Goal: Task Accomplishment & Management: Manage account settings

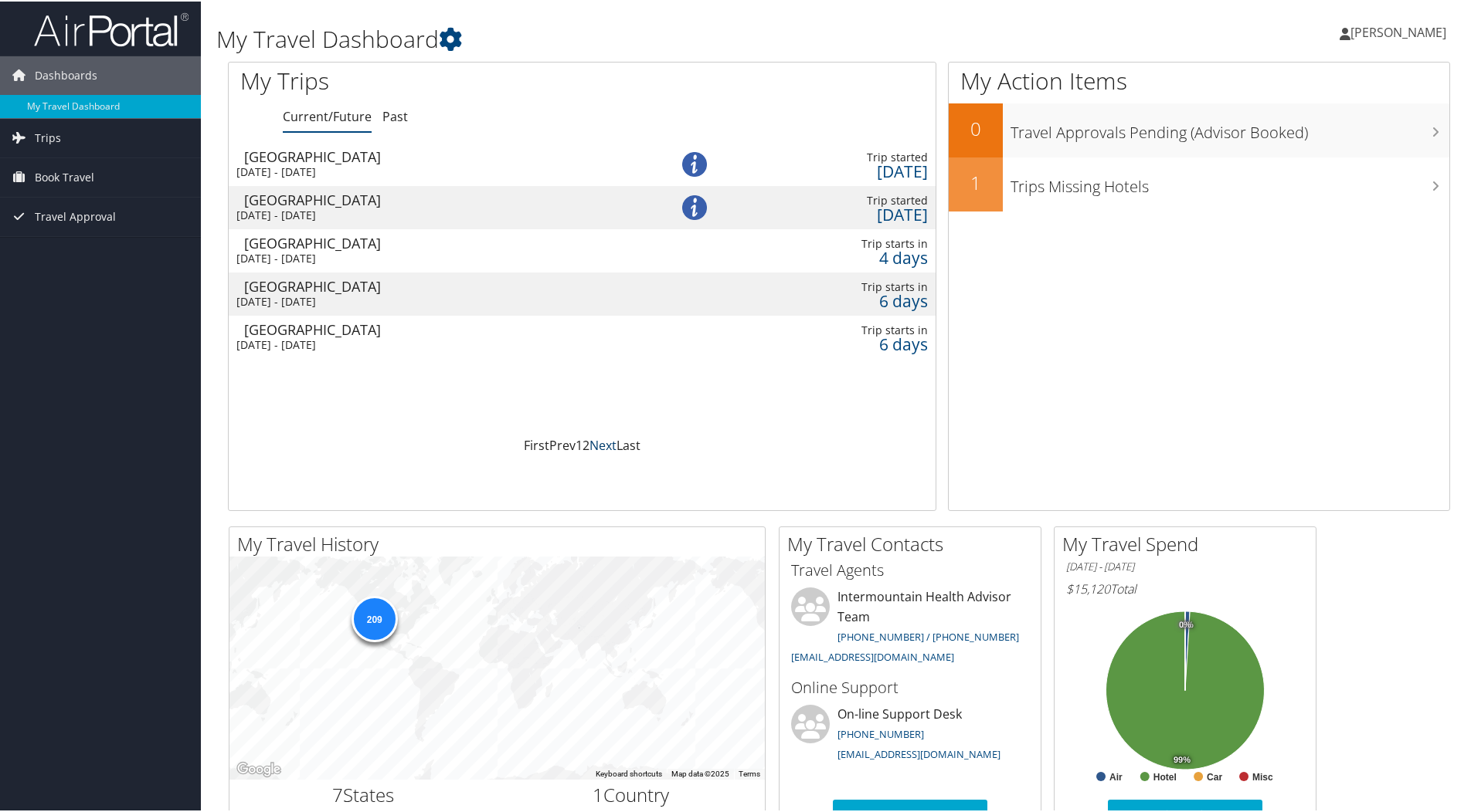
click at [594, 444] on link "Next" at bounding box center [602, 444] width 27 height 17
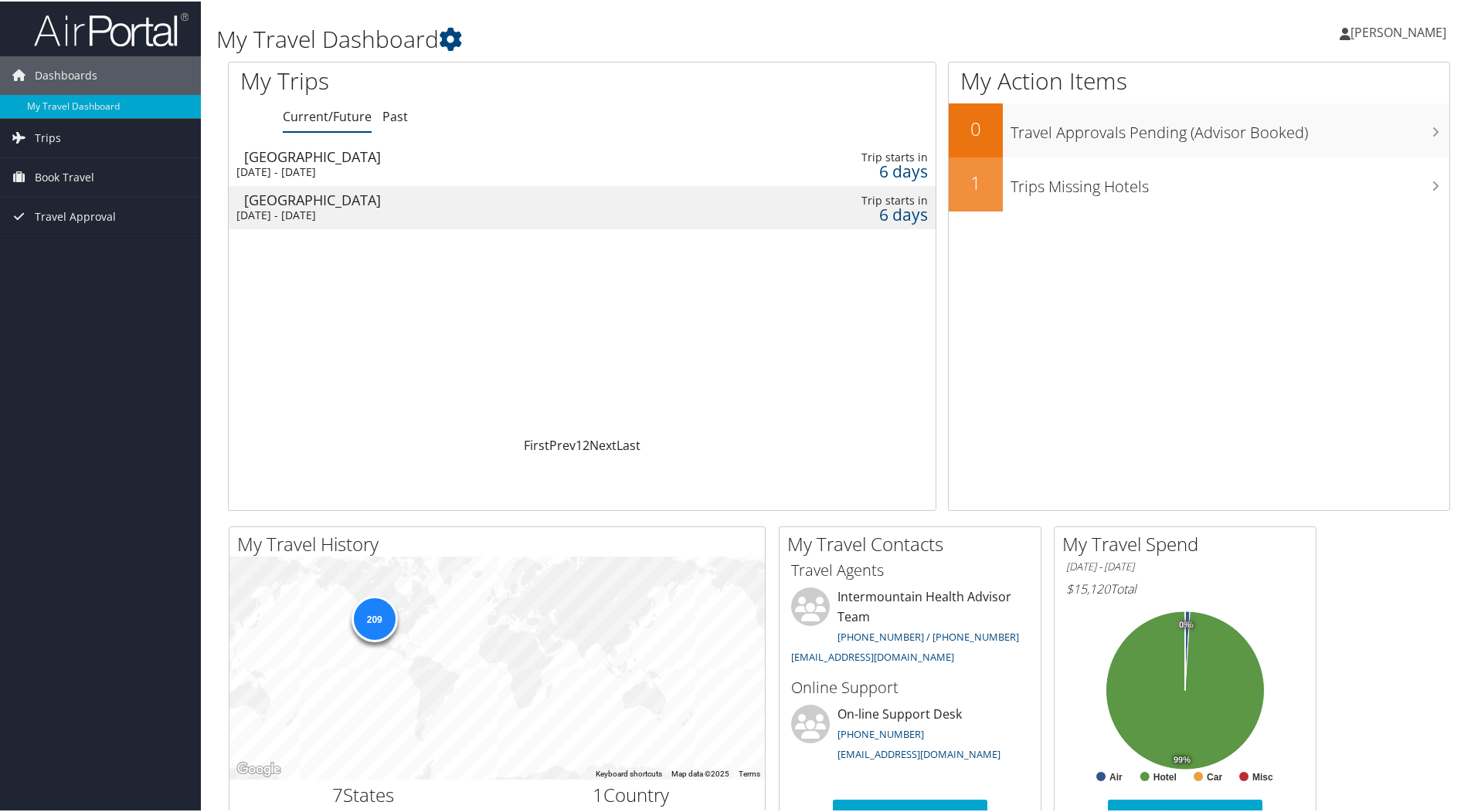
click at [333, 205] on div "[GEOGRAPHIC_DATA]" at bounding box center [441, 198] width 396 height 14
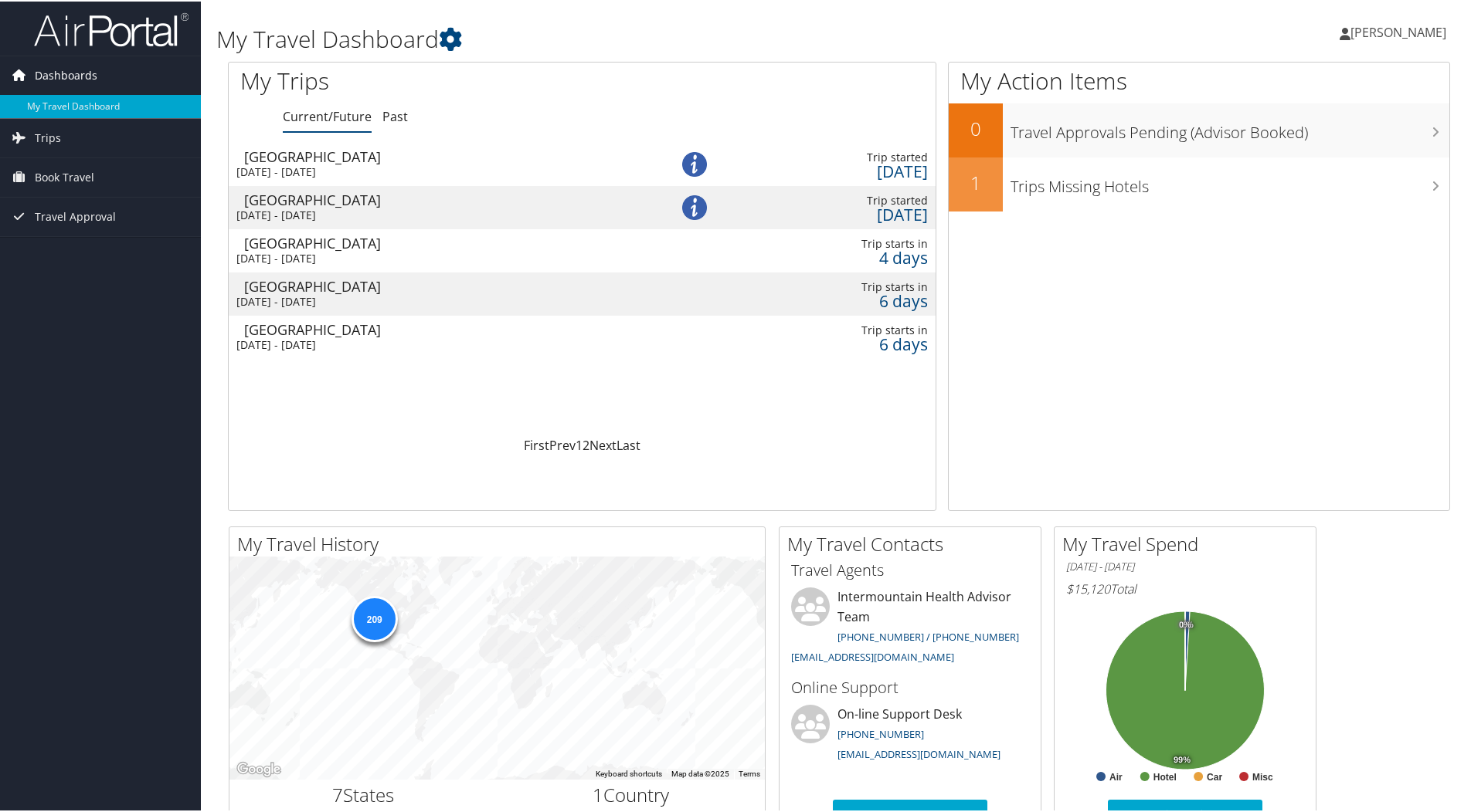
click at [62, 69] on span "Dashboards" at bounding box center [66, 74] width 62 height 38
click at [50, 133] on span "Trips" at bounding box center [48, 136] width 27 height 38
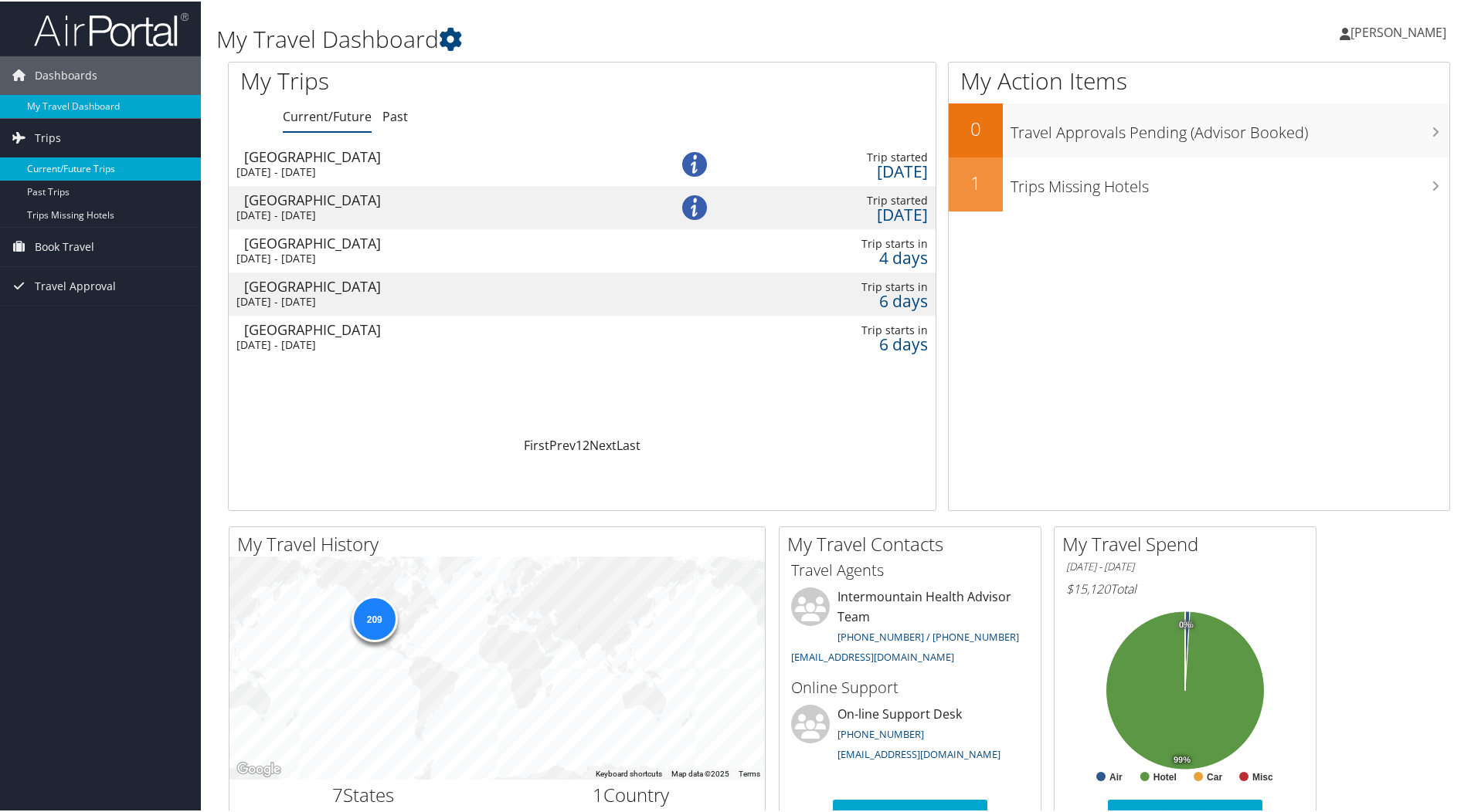
click at [65, 166] on link "Current/Future Trips" at bounding box center [101, 167] width 201 height 23
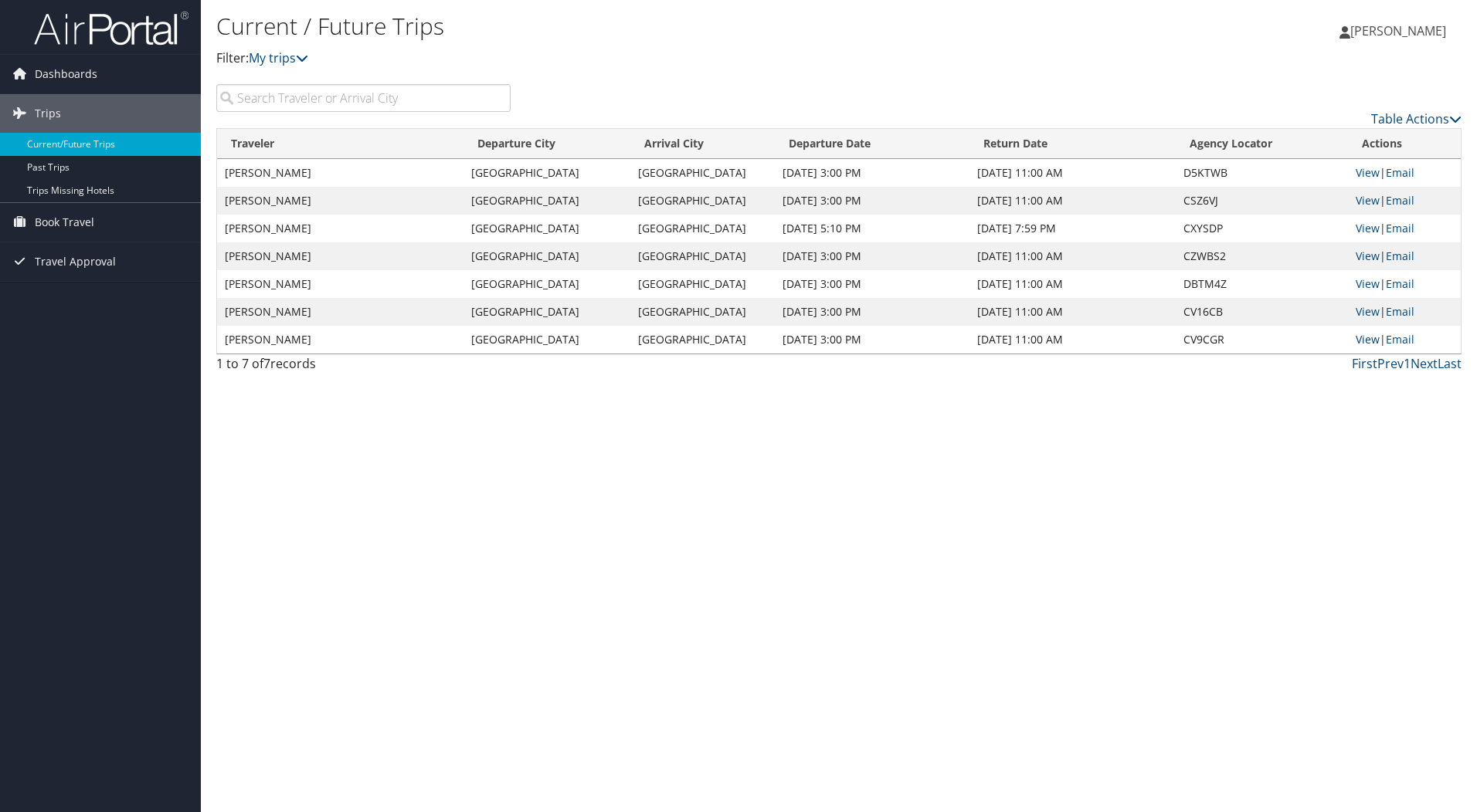
click at [1363, 341] on link "View" at bounding box center [1367, 339] width 24 height 14
click at [125, 28] on img at bounding box center [111, 28] width 155 height 36
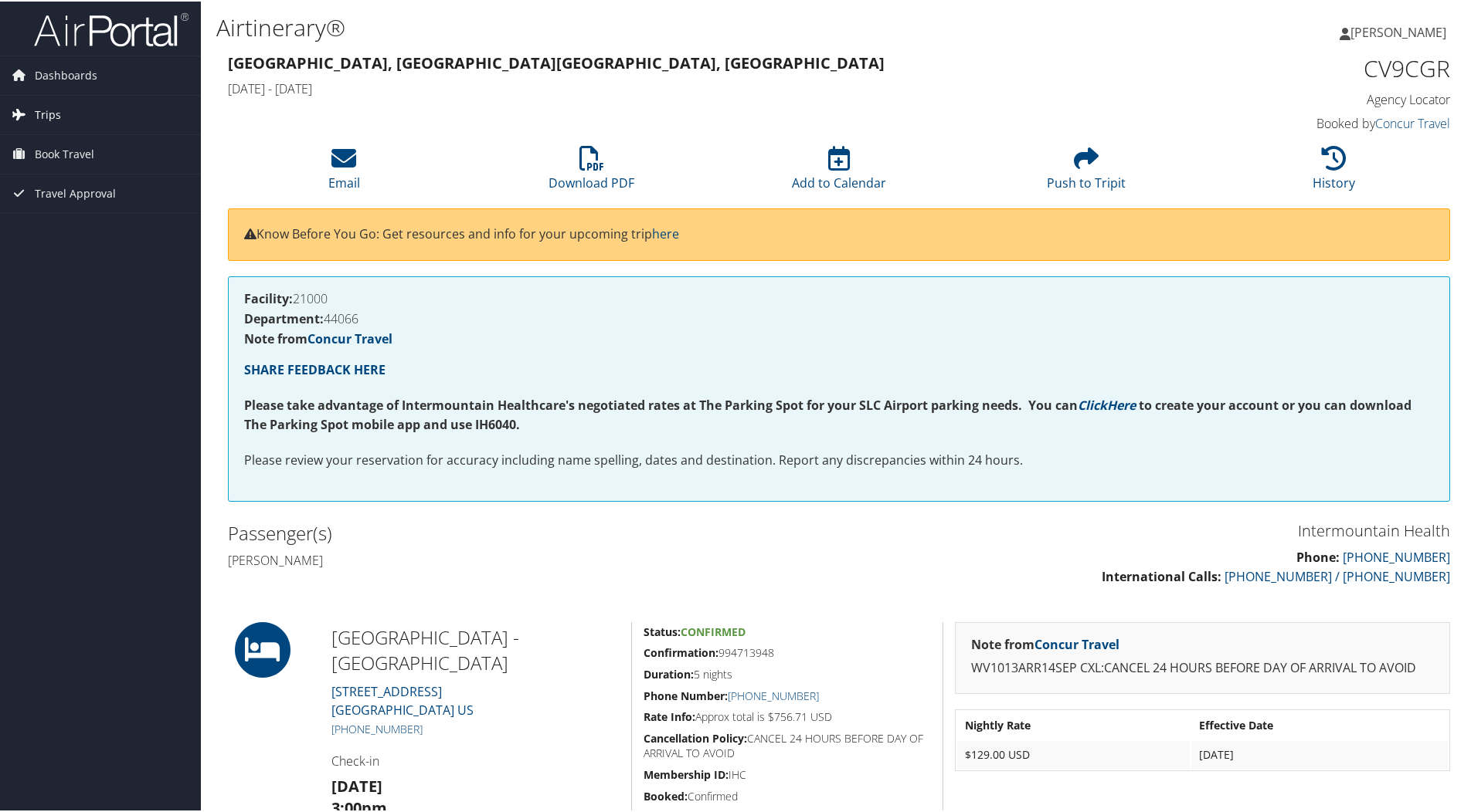
click at [37, 110] on span "Trips" at bounding box center [48, 113] width 27 height 38
click at [50, 141] on link "Current/Future Trips" at bounding box center [101, 144] width 201 height 23
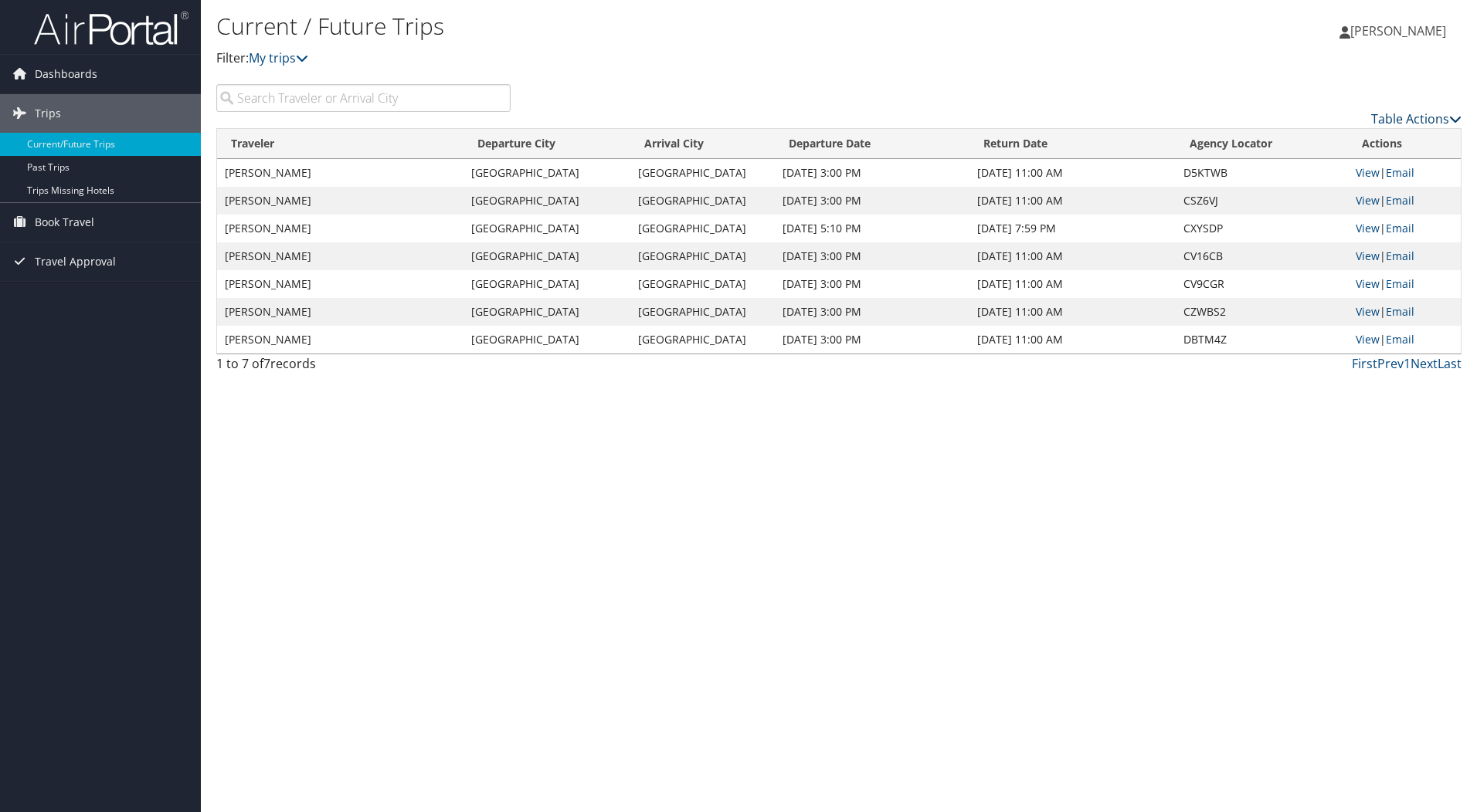
click at [1433, 122] on link "Table Actions" at bounding box center [1416, 118] width 91 height 17
click at [1221, 92] on div at bounding box center [738, 406] width 1477 height 812
click at [1456, 118] on icon at bounding box center [1455, 119] width 12 height 12
click at [1240, 81] on div at bounding box center [738, 406] width 1477 height 812
click at [75, 221] on span "Book Travel" at bounding box center [64, 221] width 60 height 38
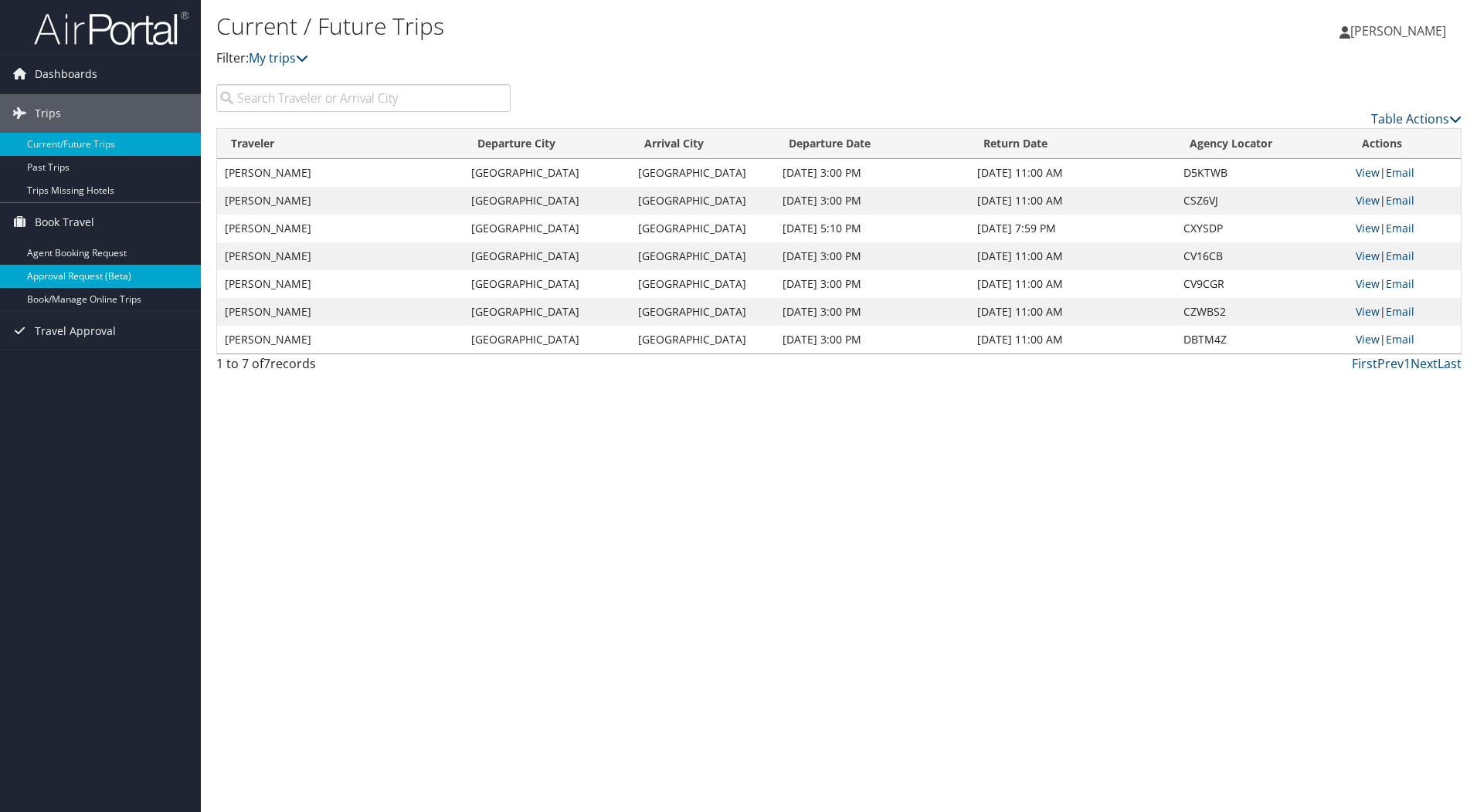
click at [69, 276] on link "Approval Request (Beta)" at bounding box center [101, 277] width 201 height 23
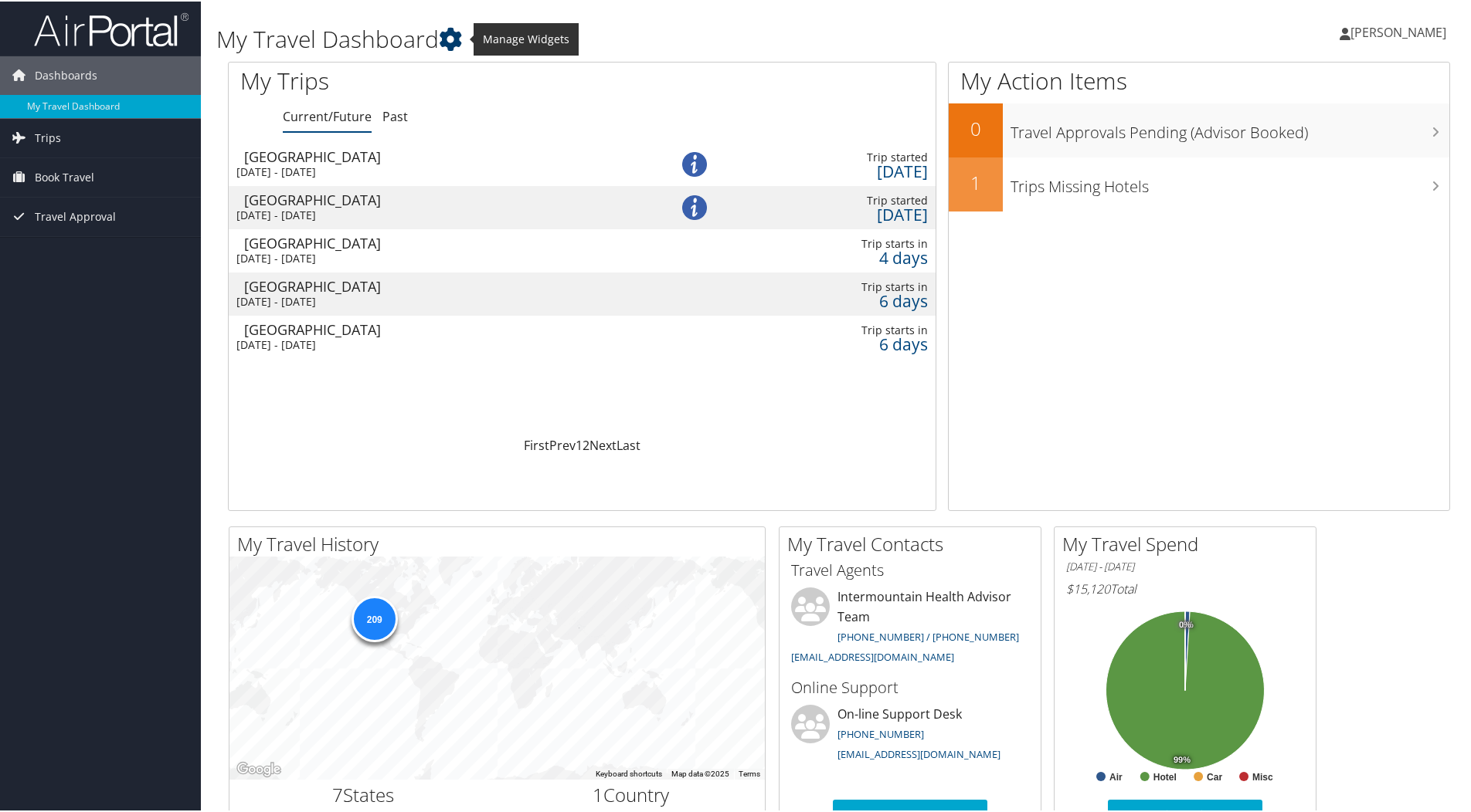
click at [457, 38] on icon at bounding box center [450, 38] width 23 height 23
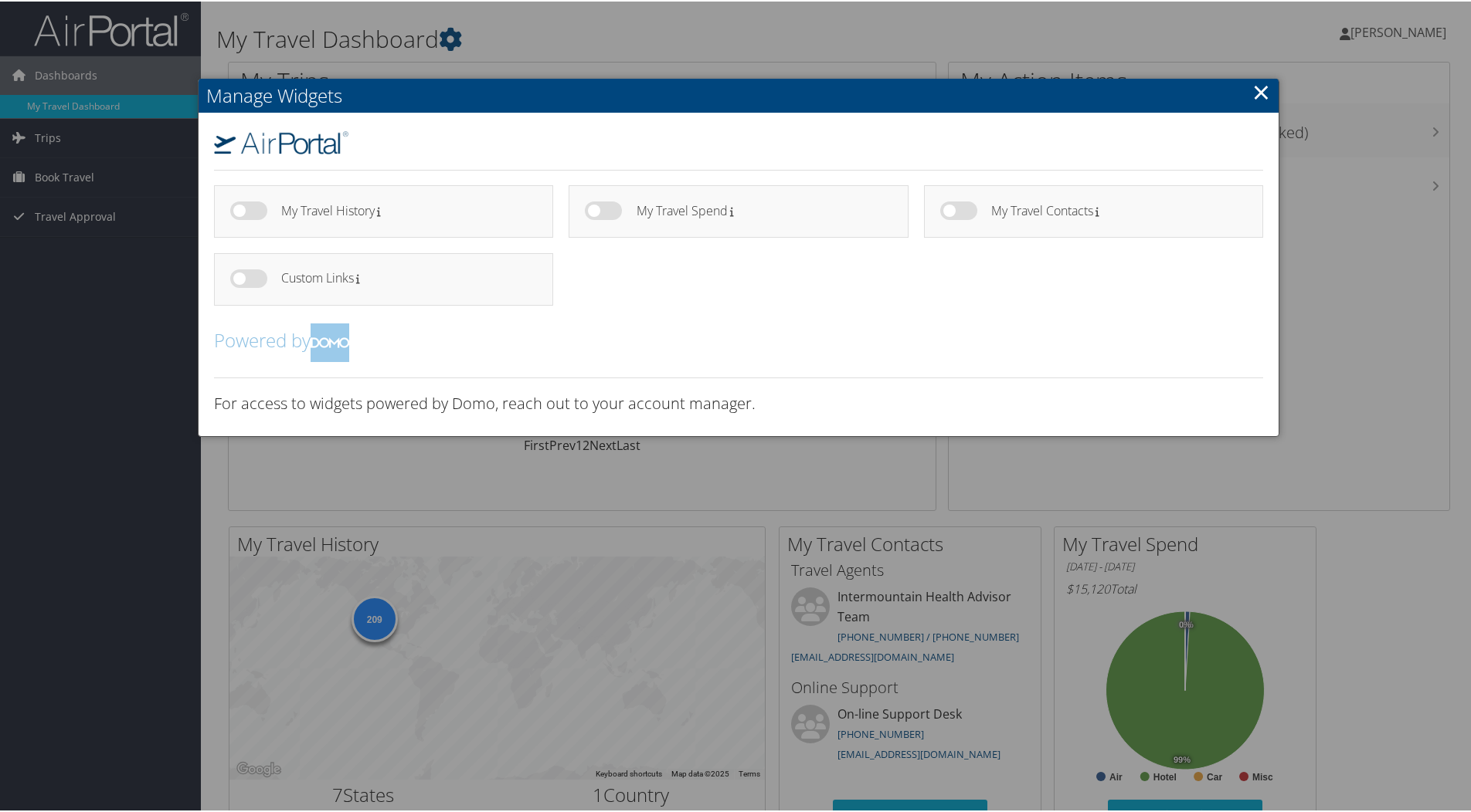
click at [1261, 88] on link "×" at bounding box center [1261, 90] width 18 height 31
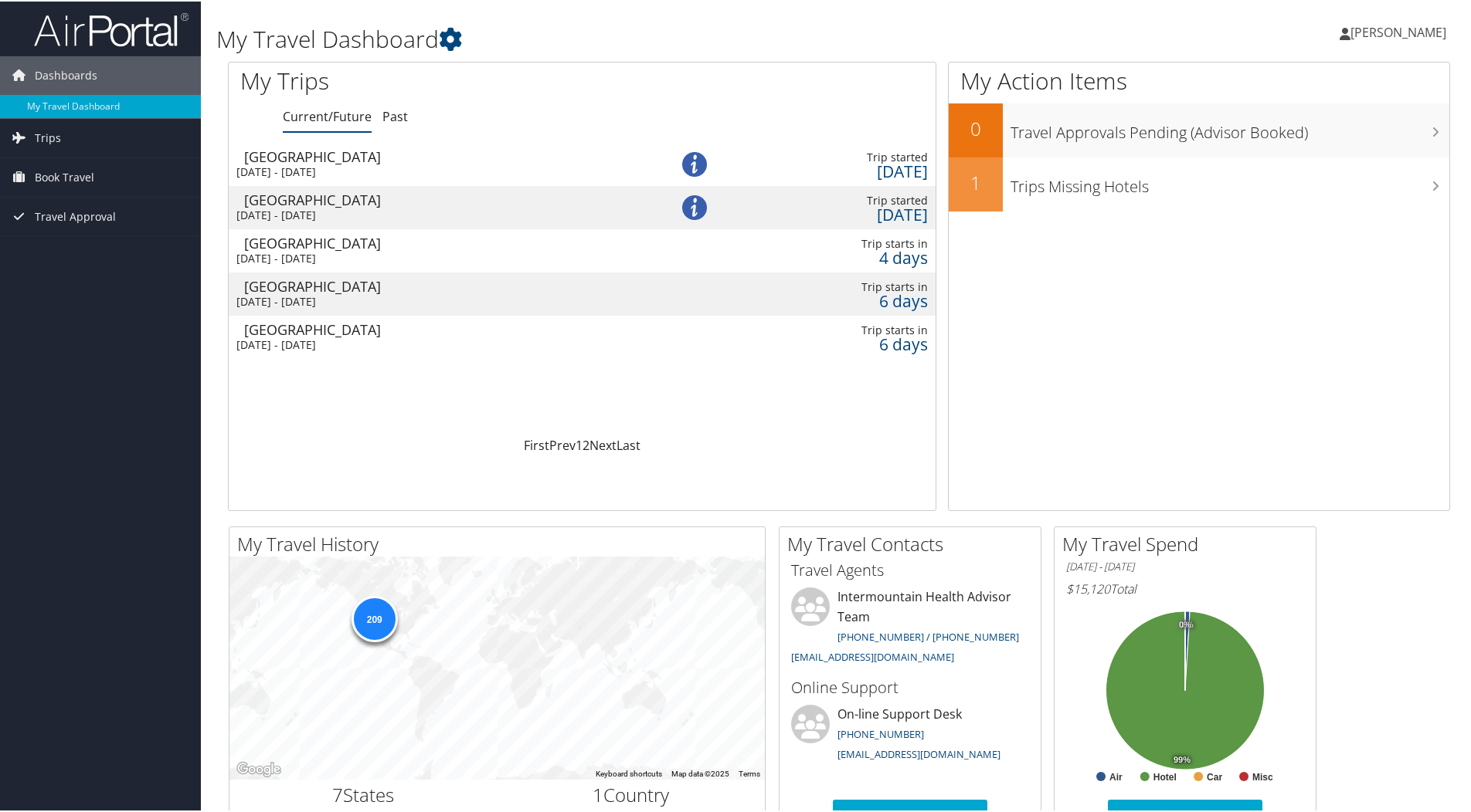
click at [87, 23] on img at bounding box center [111, 28] width 155 height 36
click at [539, 446] on link "First" at bounding box center [536, 444] width 26 height 17
click at [44, 182] on span "Book Travel" at bounding box center [64, 175] width 60 height 38
click at [85, 284] on span "Travel Approval" at bounding box center [75, 285] width 81 height 38
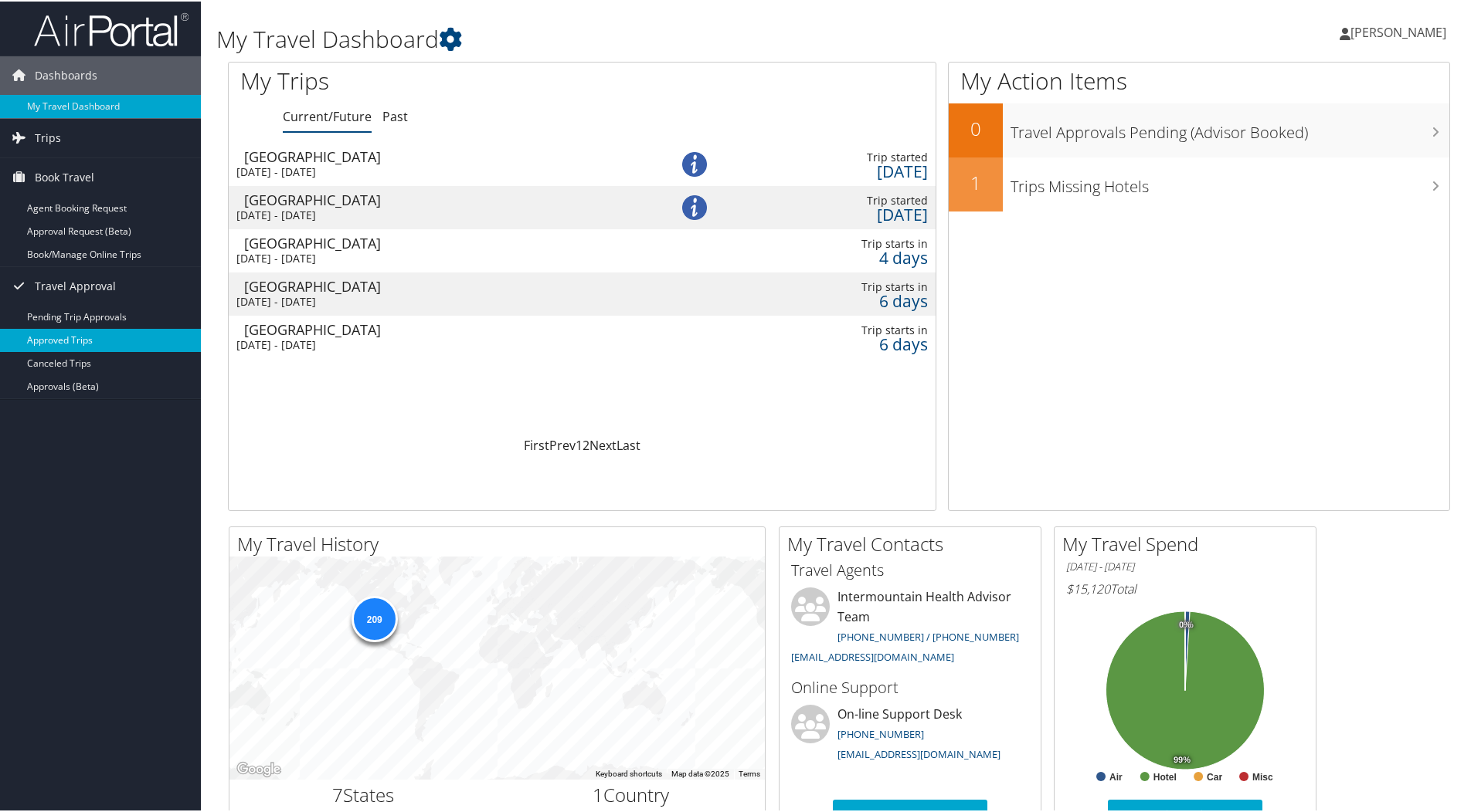
click at [60, 335] on link "Approved Trips" at bounding box center [101, 339] width 201 height 23
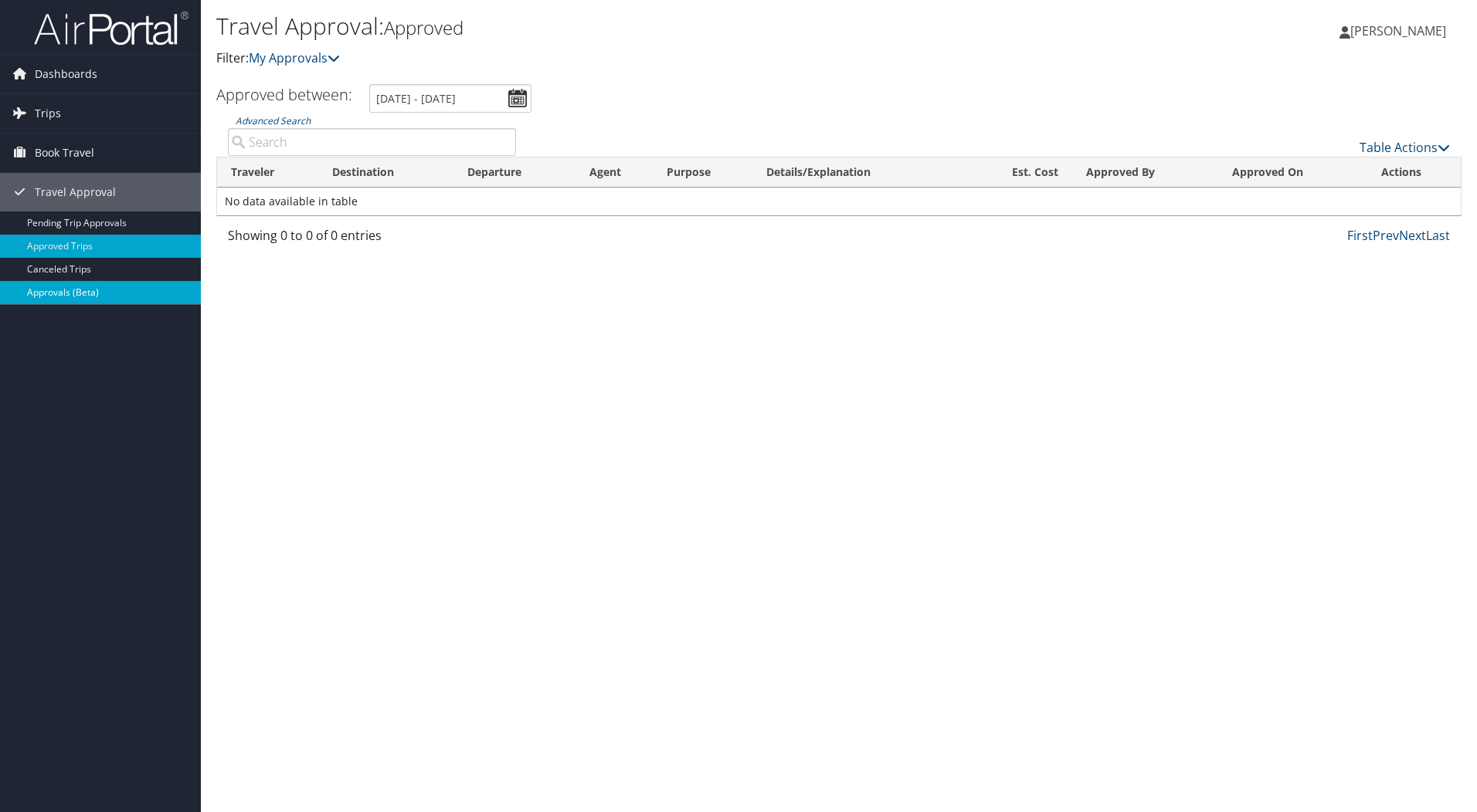
click at [57, 289] on link "Approvals (Beta)" at bounding box center [101, 293] width 201 height 23
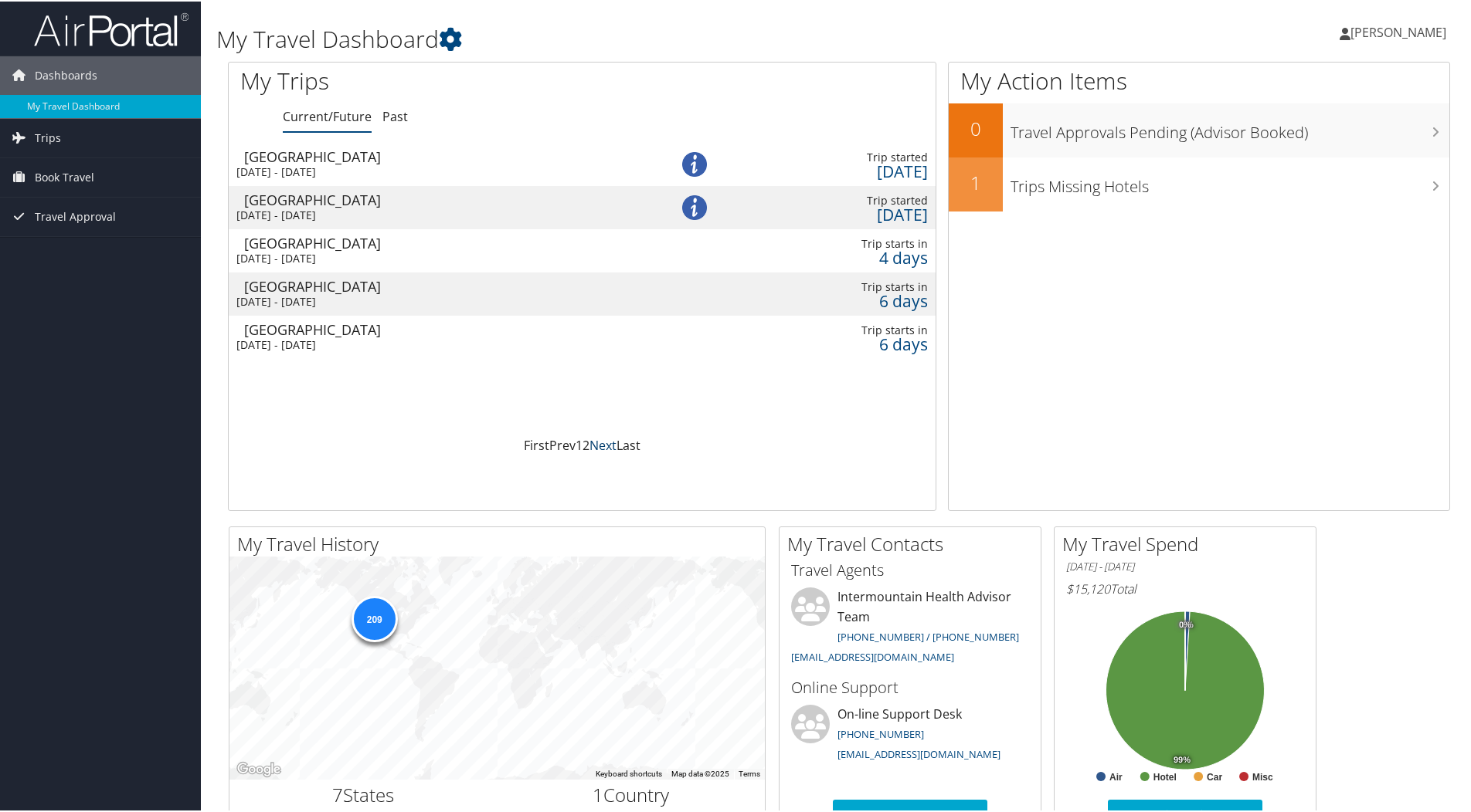
click at [601, 446] on link "Next" at bounding box center [602, 444] width 27 height 17
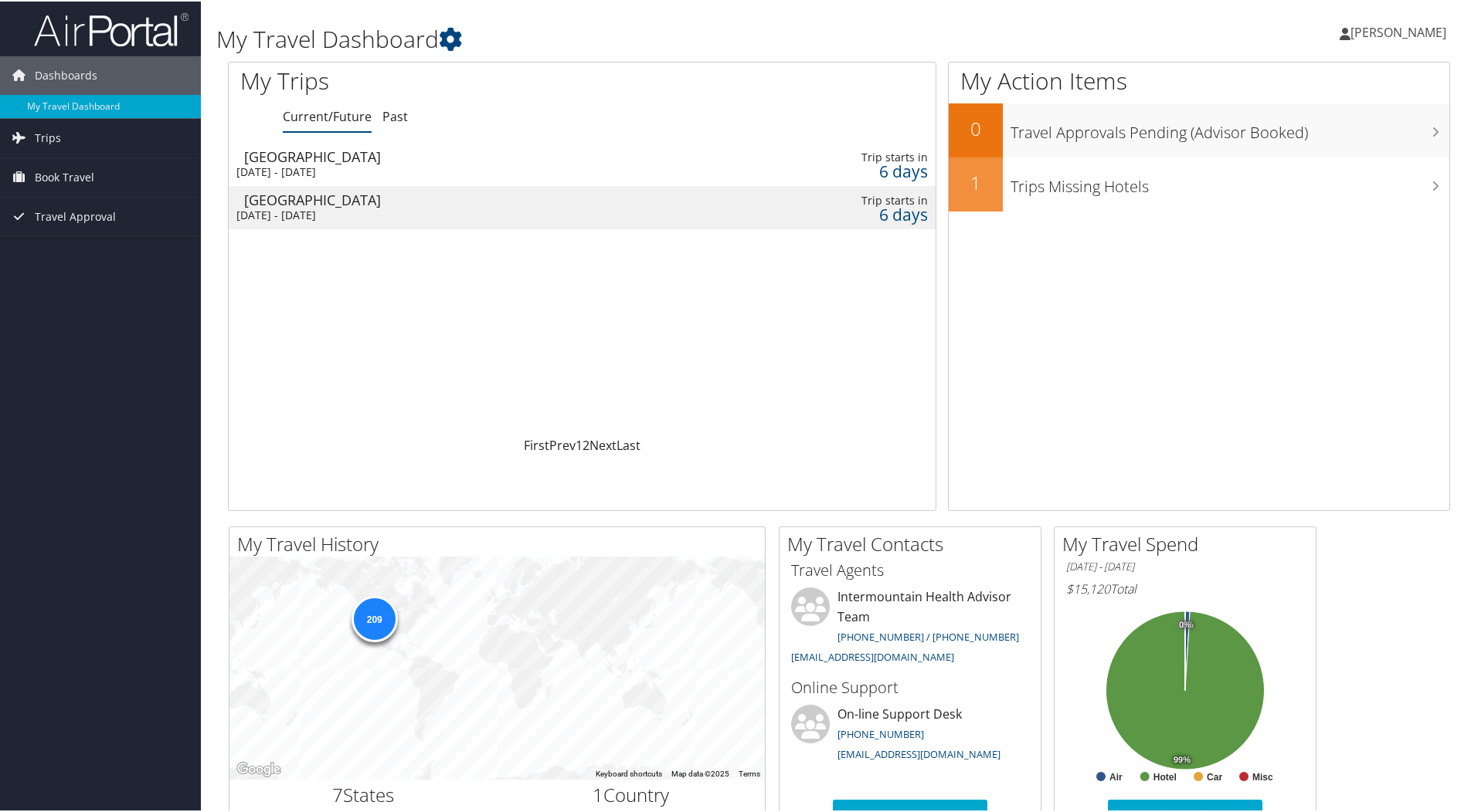
click at [569, 165] on div "[DATE] - [DATE]" at bounding box center [434, 171] width 396 height 14
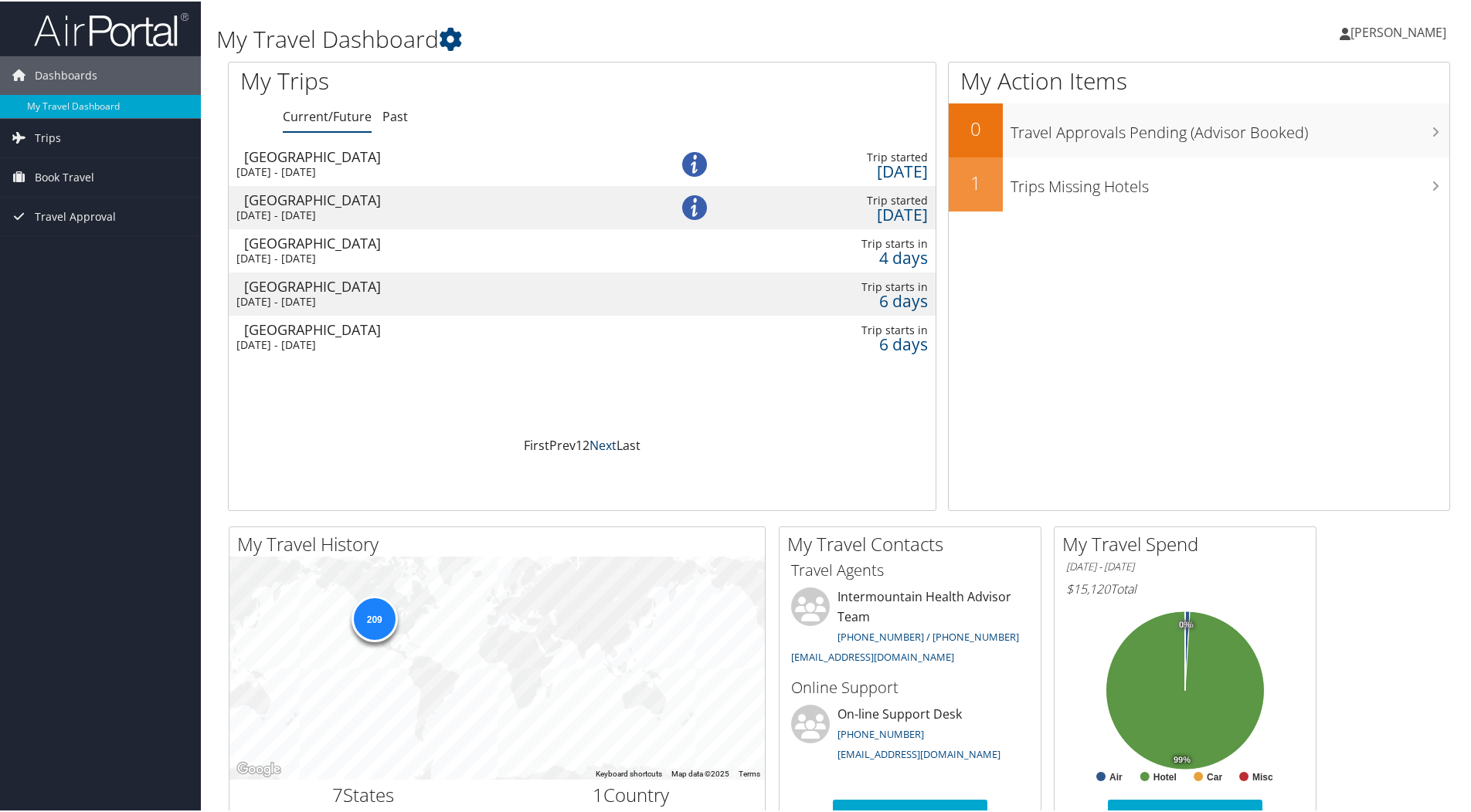
click at [599, 447] on link "Next" at bounding box center [602, 444] width 27 height 17
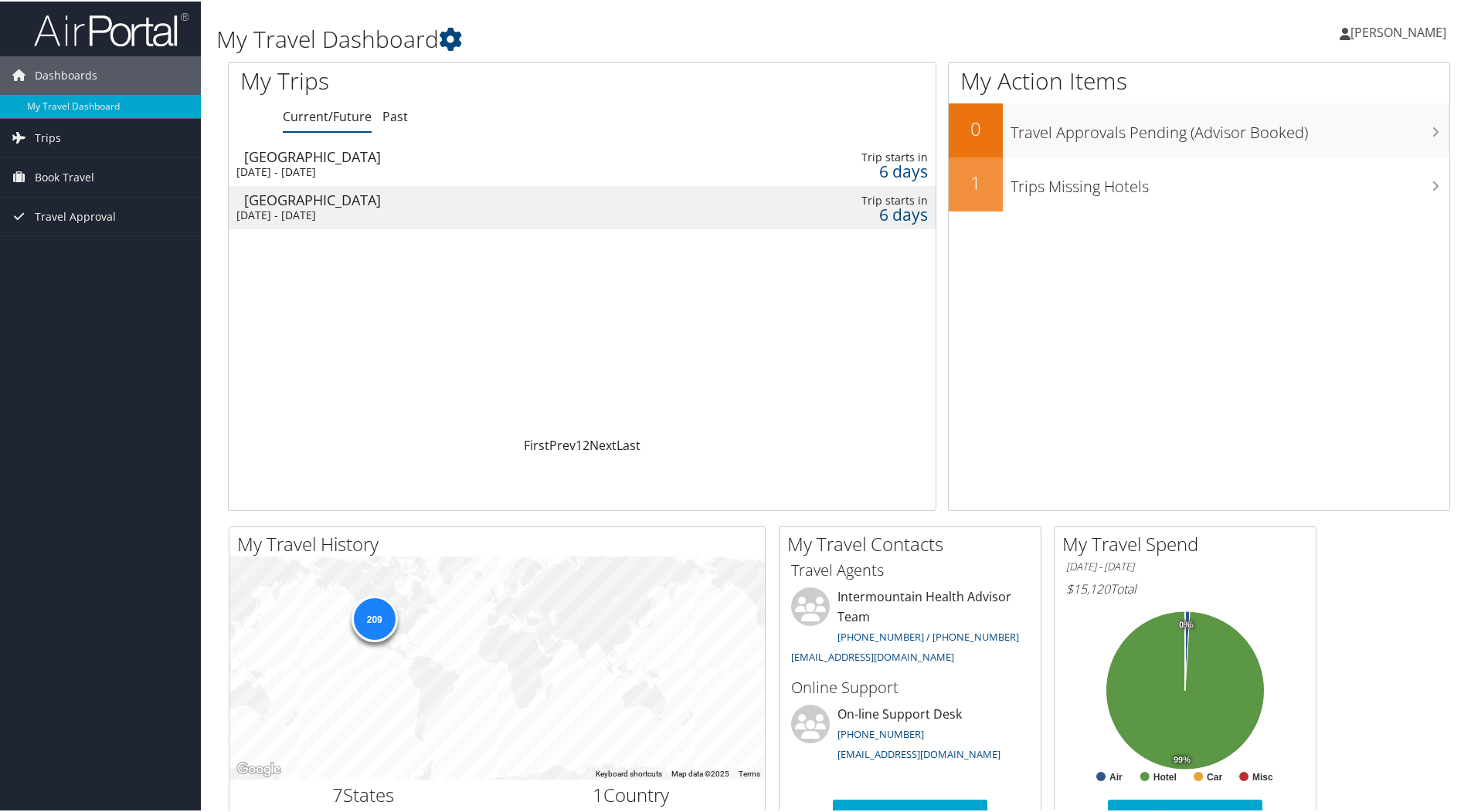
click at [557, 167] on div "[DATE] - [DATE]" at bounding box center [434, 171] width 396 height 14
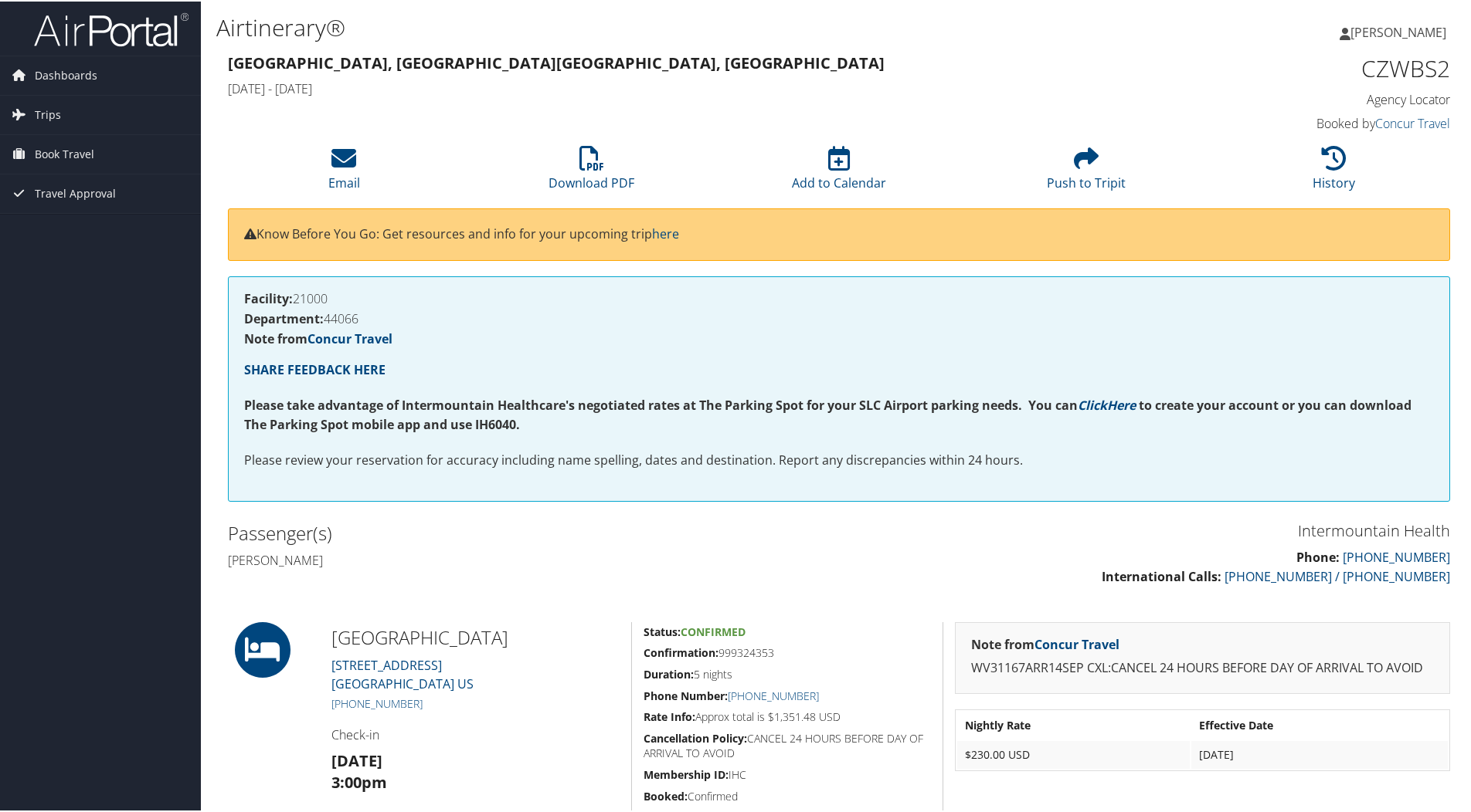
click at [916, 336] on h4 "Note from Concur Travel" at bounding box center [838, 337] width 1190 height 12
click at [1352, 61] on h1 "CZWBS2" at bounding box center [1305, 67] width 288 height 32
drag, startPoint x: 1352, startPoint y: 61, endPoint x: 1445, endPoint y: 60, distance: 93.0
click at [1445, 60] on div "CZWBS2 Agency Locator Agency Locator CZWBS2 Booked by Concur Travel Booked by C…" at bounding box center [1305, 92] width 311 height 88
drag, startPoint x: 1445, startPoint y: 60, endPoint x: 1273, endPoint y: 33, distance: 174.1
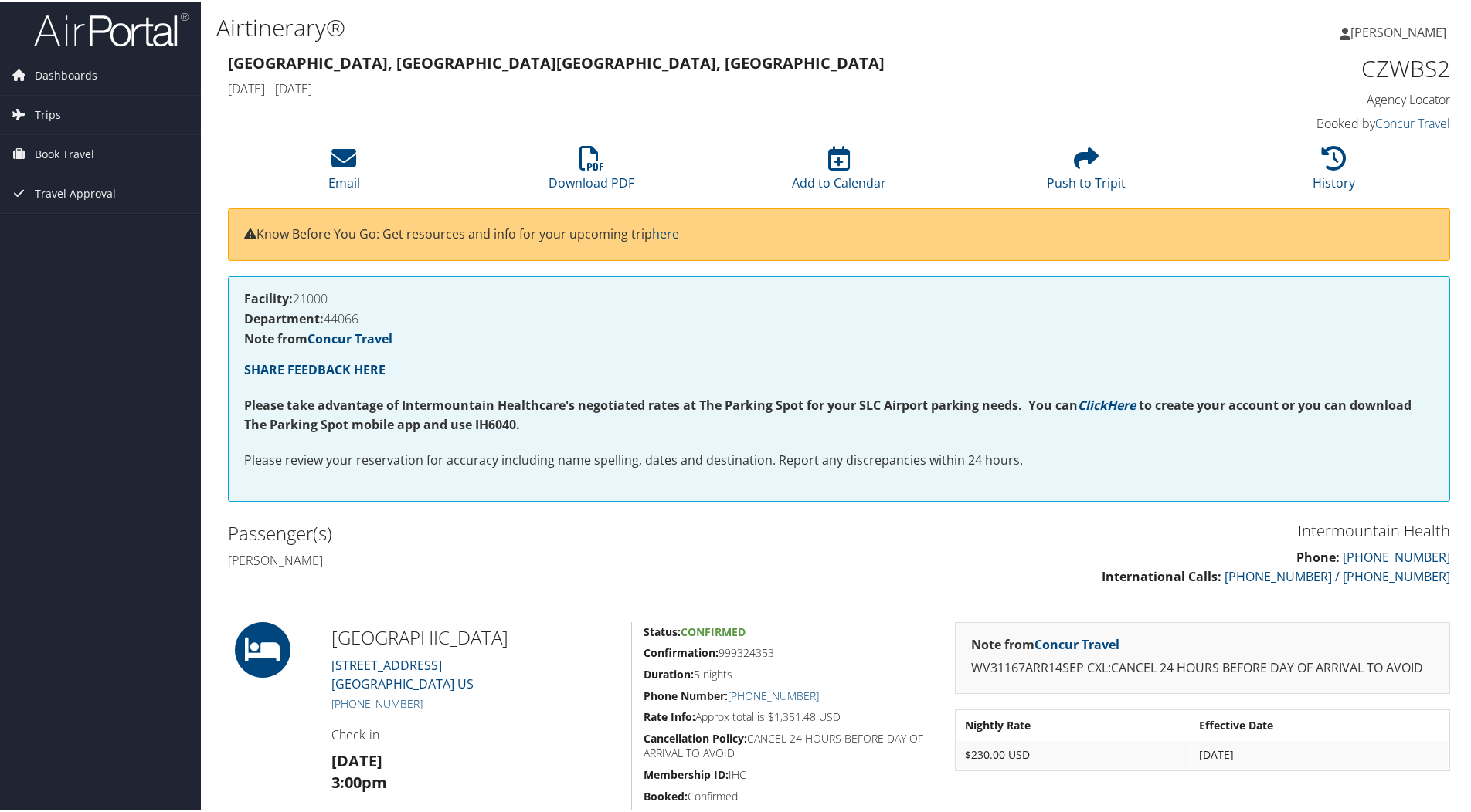
click at [1273, 33] on div "Belinda Schryver Belinda Schryver My Settings Travel Agency Contacts View Trave…" at bounding box center [1231, 37] width 492 height 60
click at [47, 75] on span "Dashboards" at bounding box center [66, 74] width 62 height 38
click at [53, 102] on link "My Travel Dashboard" at bounding box center [101, 105] width 201 height 23
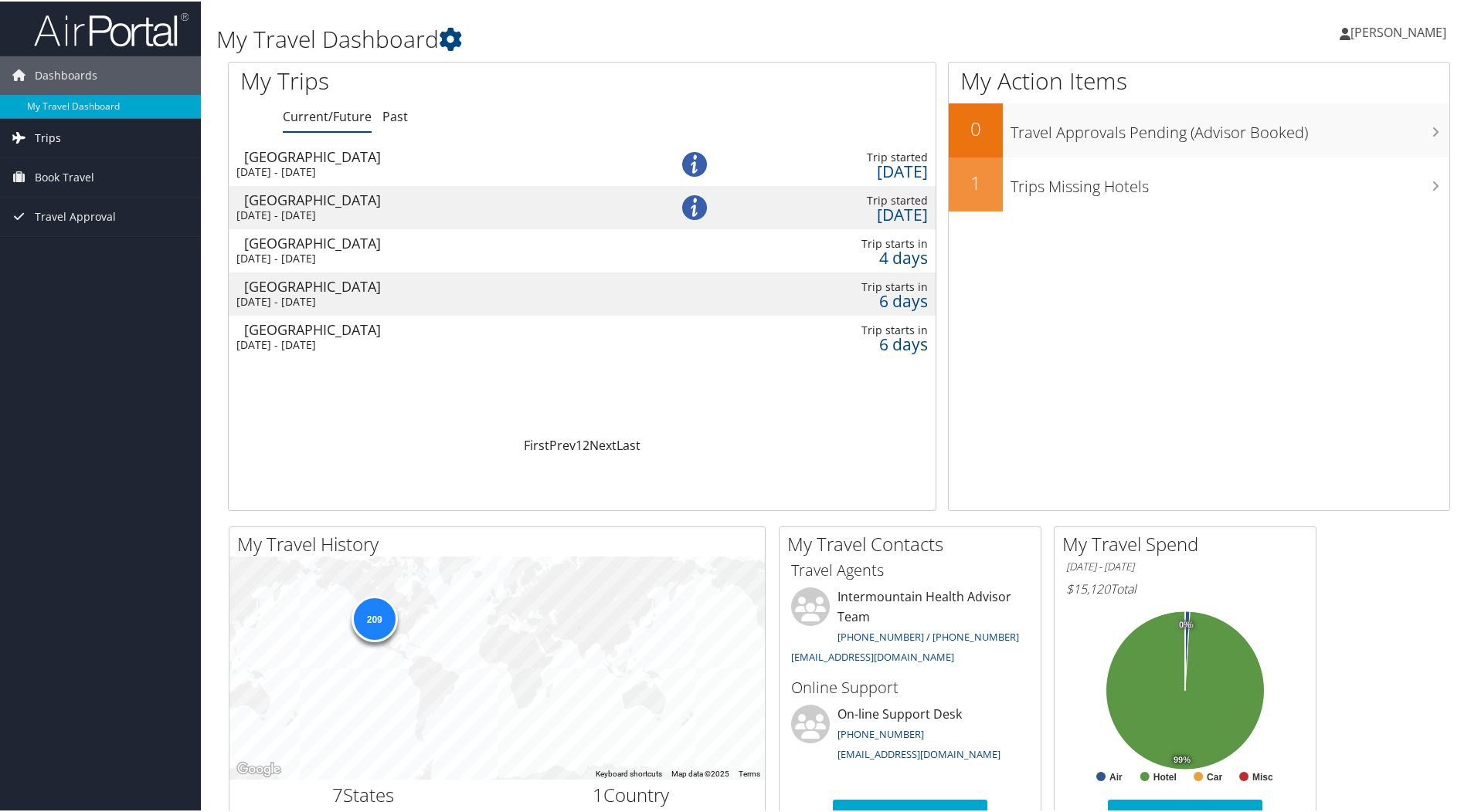
click at [45, 137] on span "Trips" at bounding box center [48, 136] width 27 height 38
click at [43, 138] on span "Trips" at bounding box center [48, 136] width 27 height 38
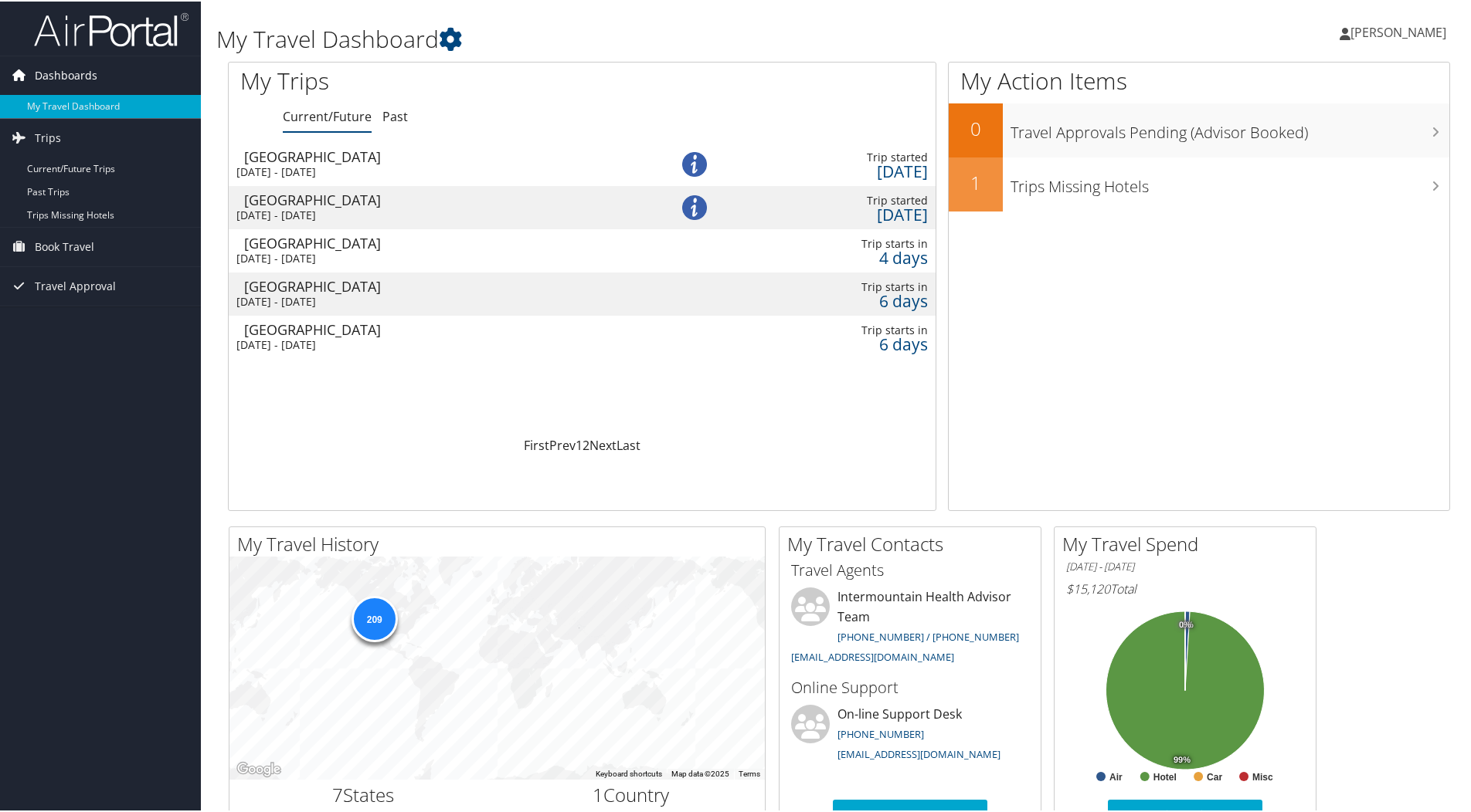
click at [60, 67] on span "Dashboards" at bounding box center [66, 74] width 62 height 38
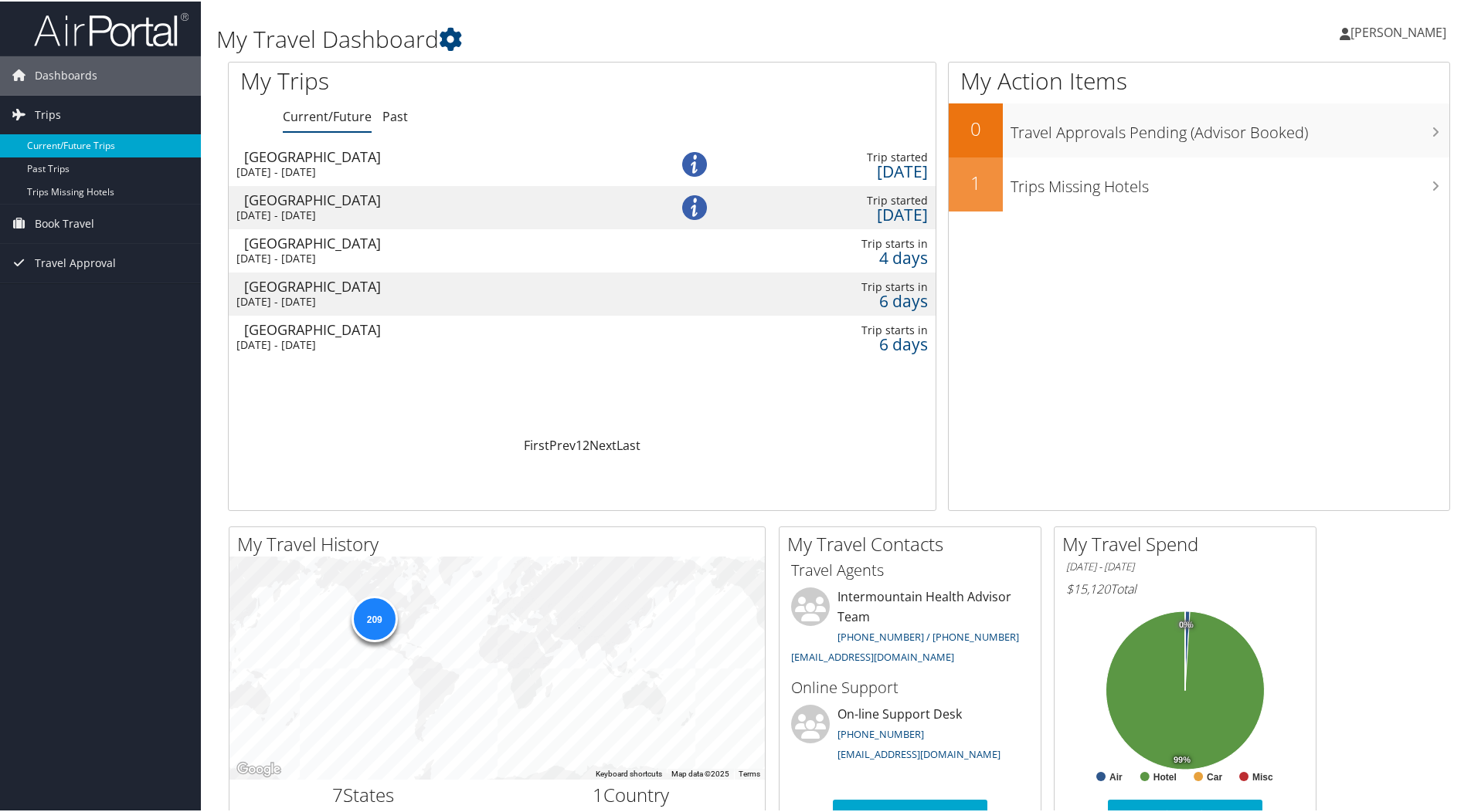
click at [58, 144] on link "Current/Future Trips" at bounding box center [101, 144] width 201 height 23
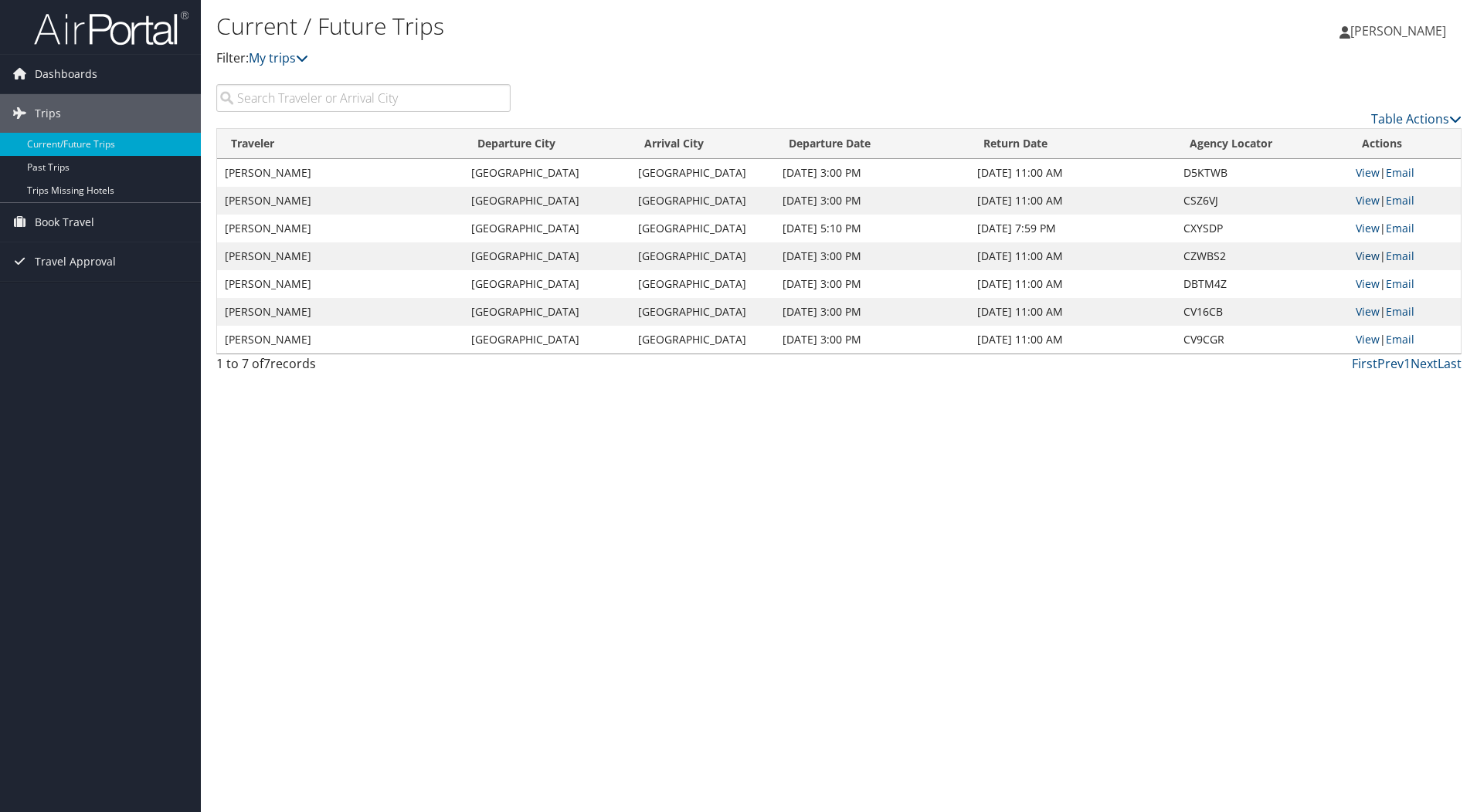
click at [1366, 254] on link "View" at bounding box center [1367, 255] width 24 height 14
click at [1453, 120] on icon at bounding box center [1455, 119] width 12 height 12
click at [1298, 170] on link "Column Visibility" at bounding box center [1352, 169] width 203 height 27
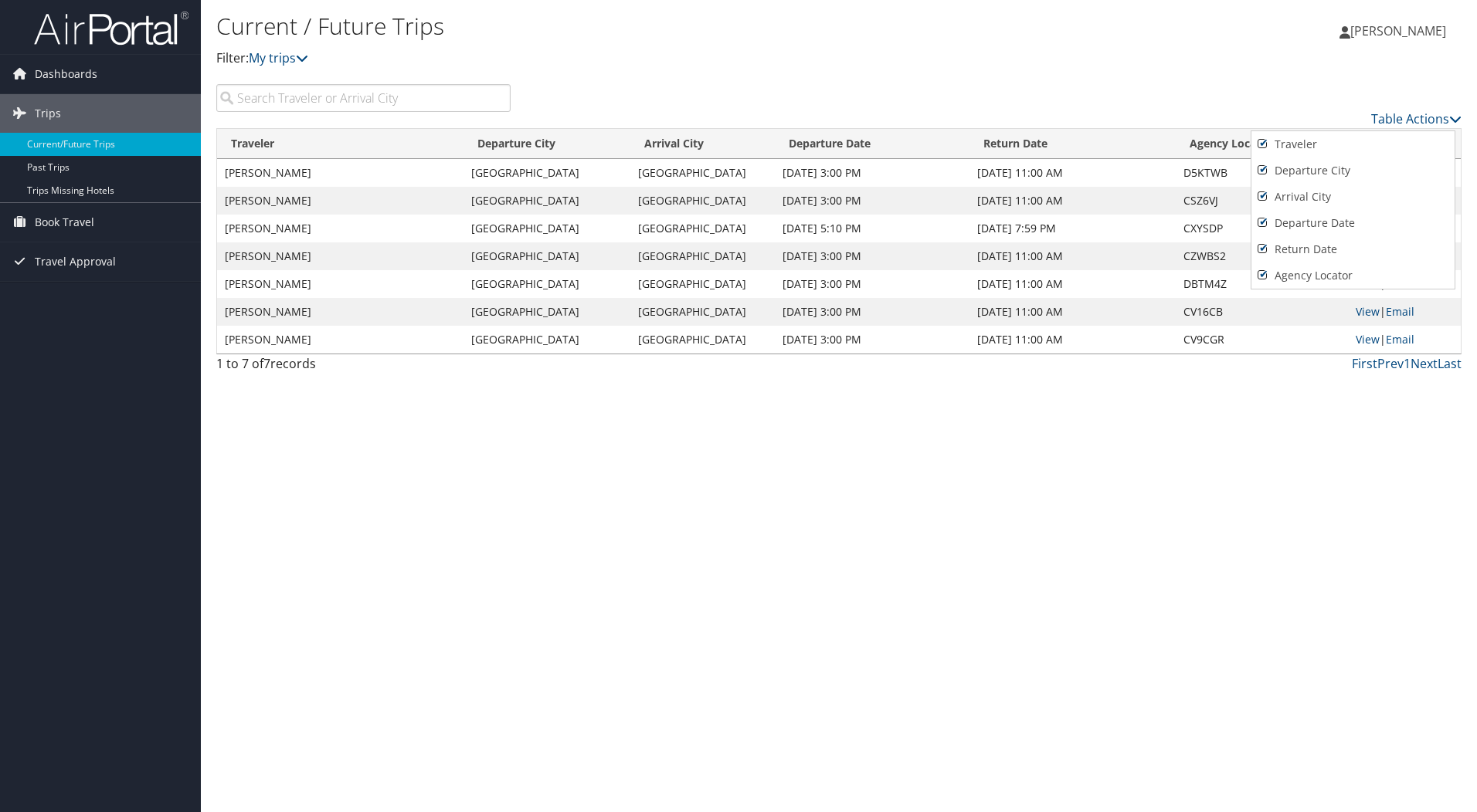
click at [1281, 87] on div at bounding box center [738, 406] width 1477 height 812
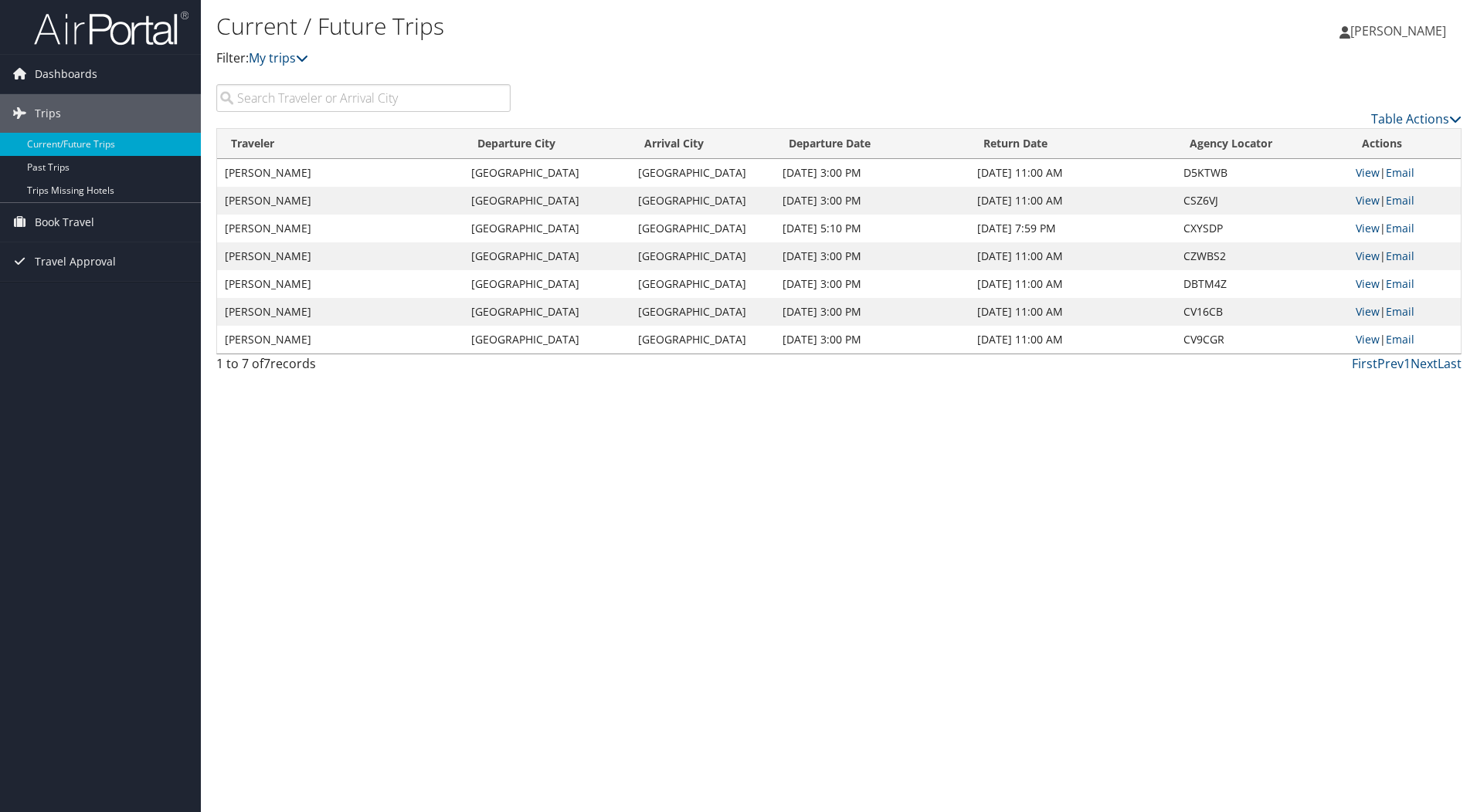
drag, startPoint x: 867, startPoint y: 173, endPoint x: 837, endPoint y: 116, distance: 64.4
click at [837, 116] on div "Table Actions" at bounding box center [997, 118] width 928 height 19
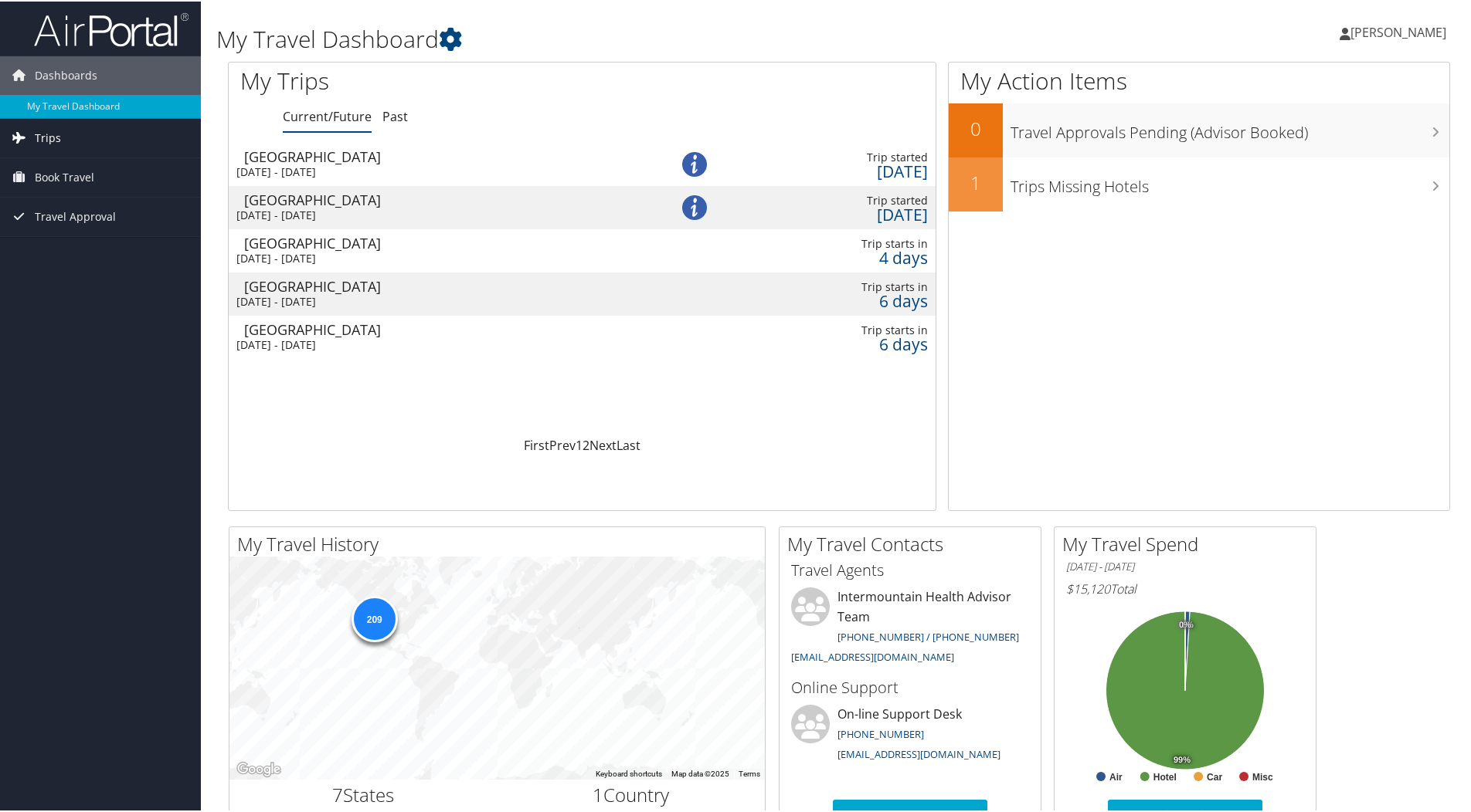
click at [46, 138] on span "Trips" at bounding box center [48, 136] width 27 height 38
click at [46, 163] on link "Current/Future Trips" at bounding box center [101, 167] width 201 height 23
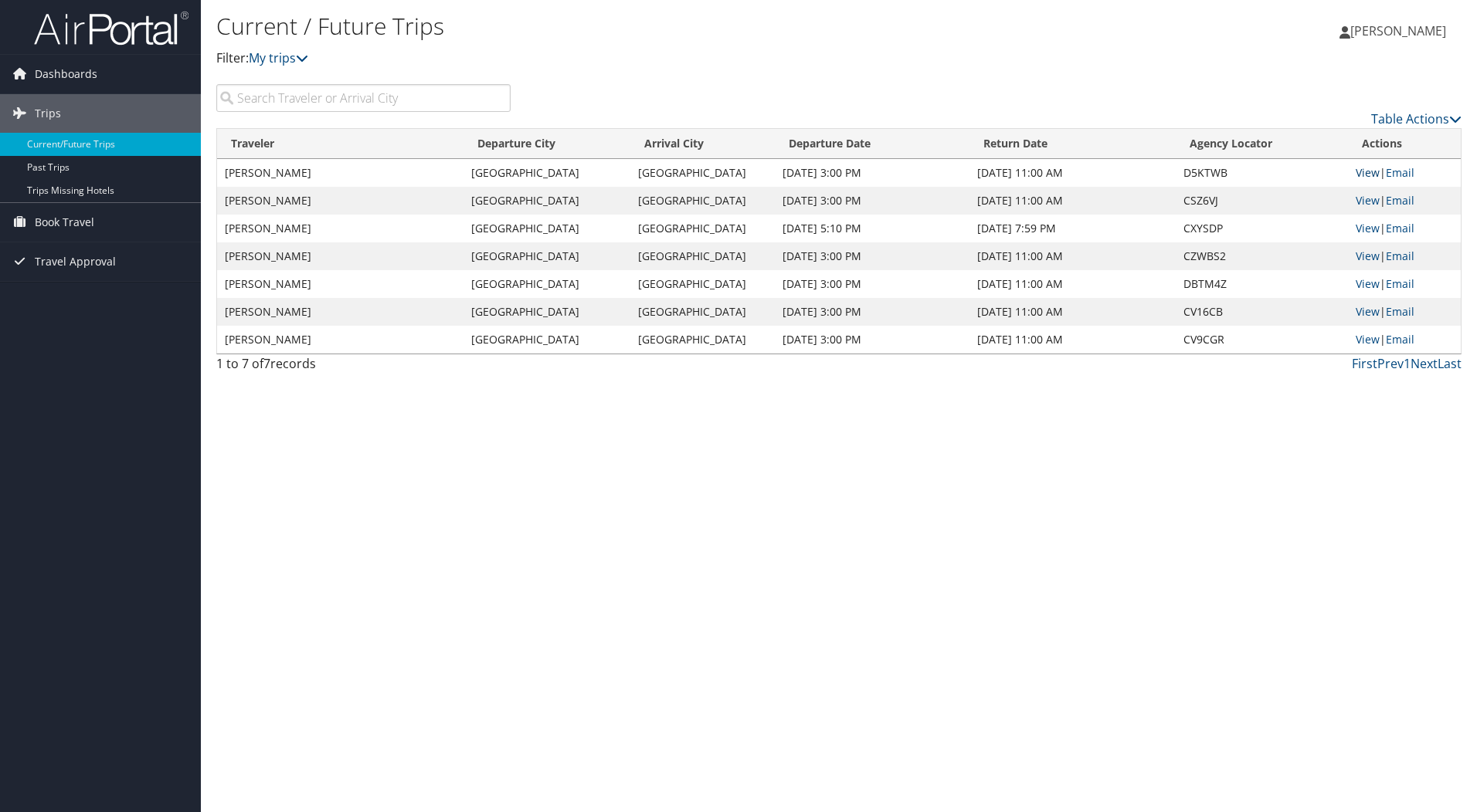
click at [1366, 175] on link "View" at bounding box center [1367, 173] width 24 height 14
click at [1363, 255] on link "View" at bounding box center [1367, 255] width 24 height 14
click at [305, 58] on icon at bounding box center [302, 58] width 12 height 12
click at [308, 58] on icon at bounding box center [302, 58] width 12 height 12
click at [85, 255] on span "Travel Approval" at bounding box center [75, 261] width 81 height 38
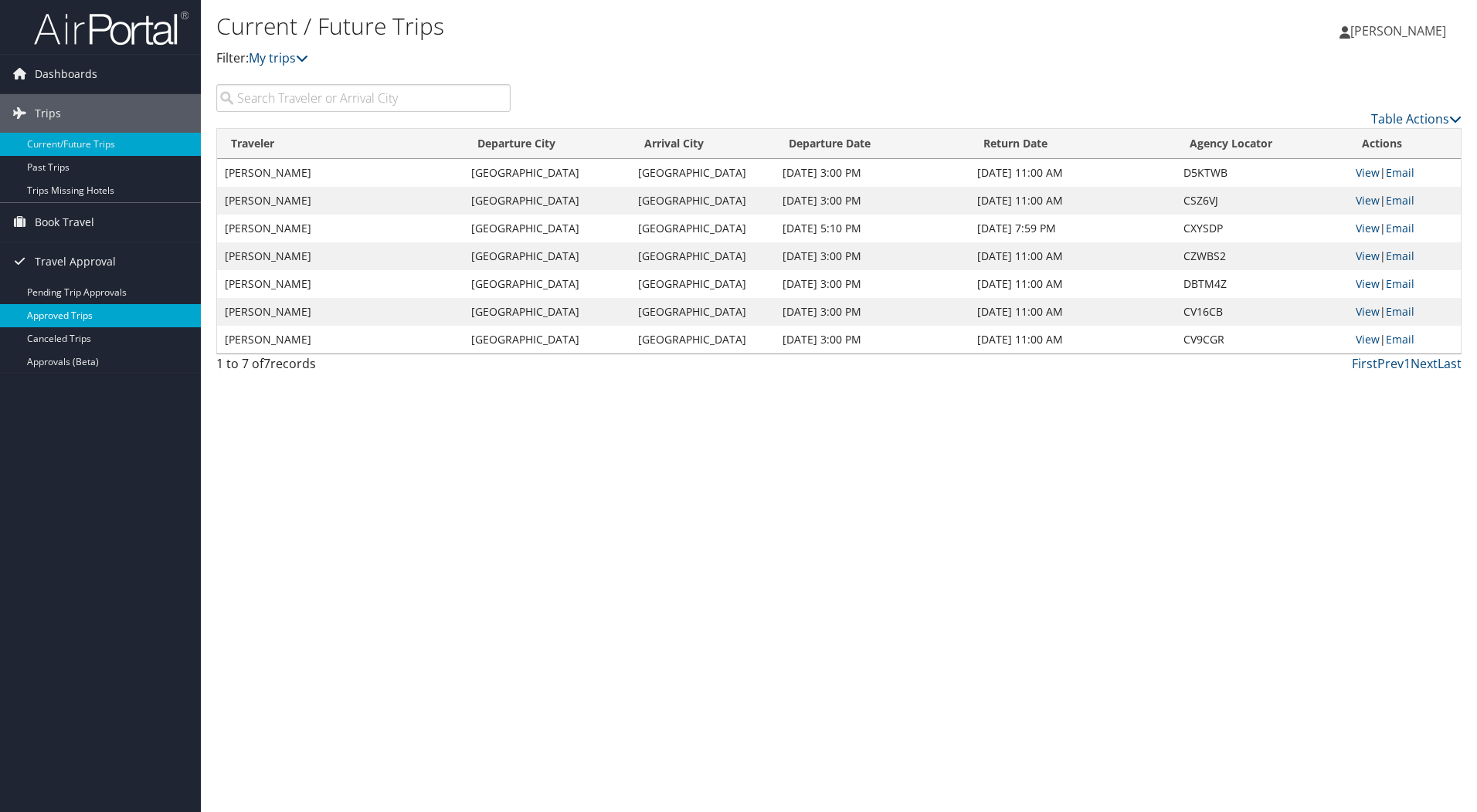
click at [85, 313] on link "Approved Trips" at bounding box center [101, 316] width 201 height 23
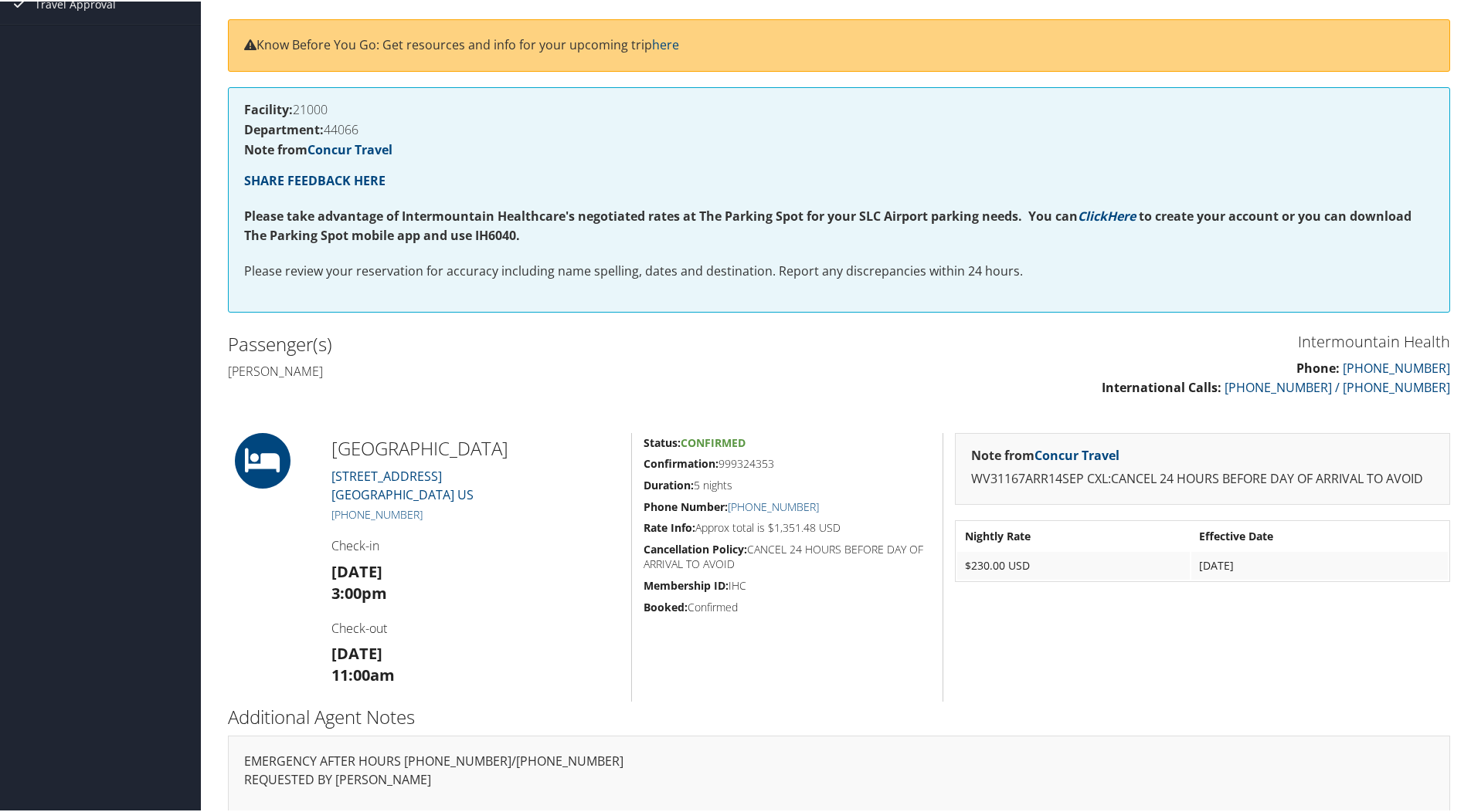
scroll to position [233, 0]
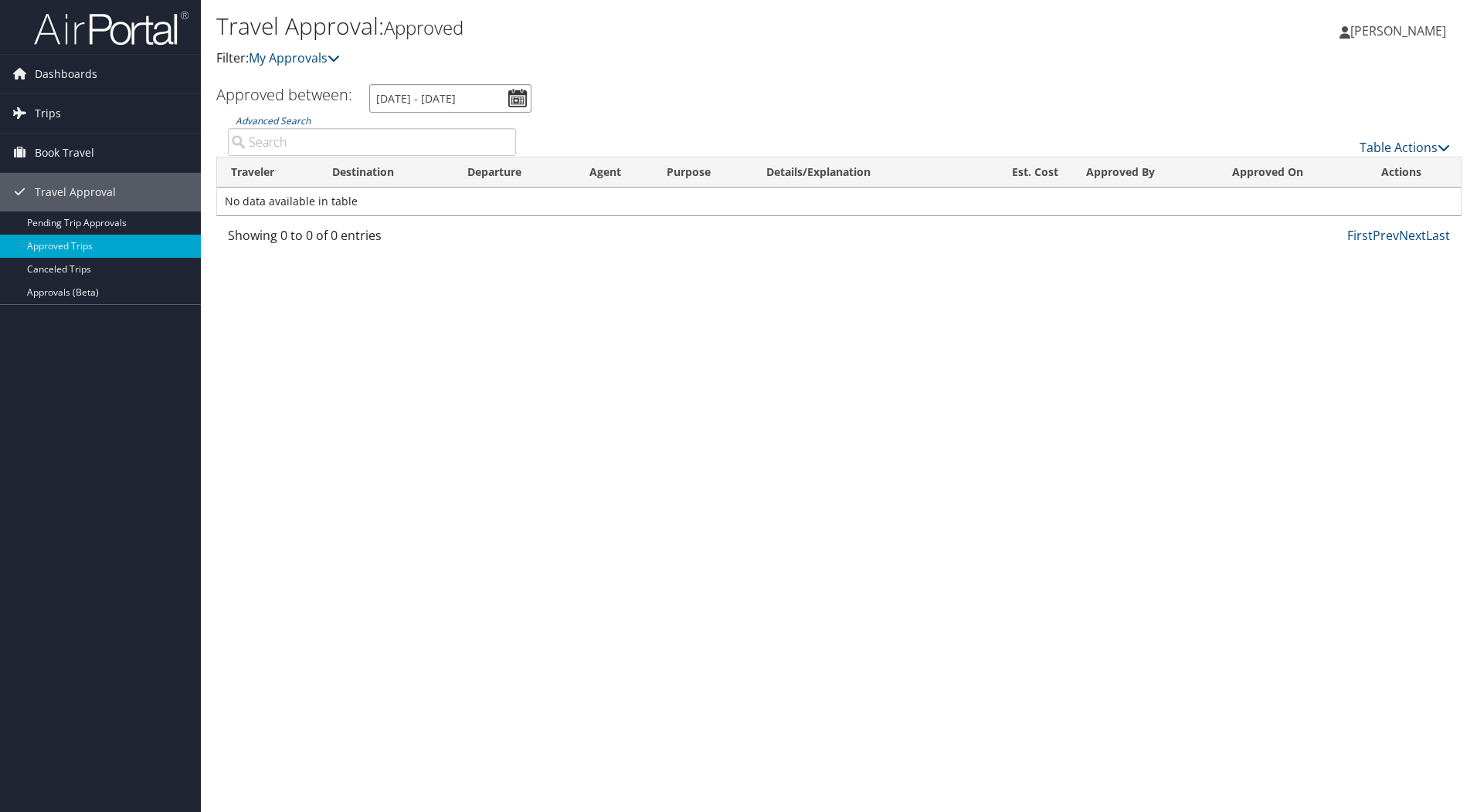
click at [519, 100] on input "[DATE] - [DATE]" at bounding box center [450, 99] width 162 height 28
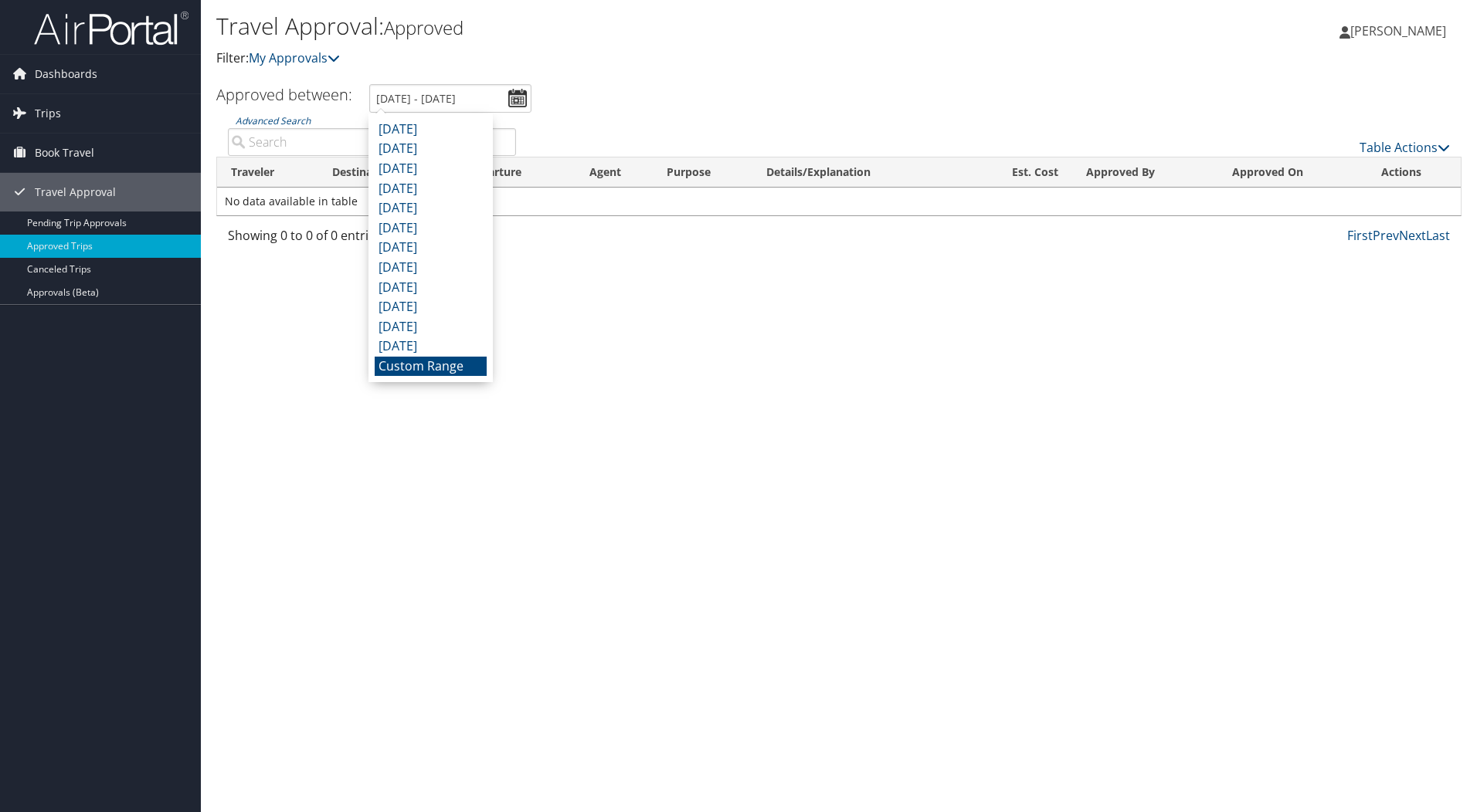
click at [428, 365] on li "Custom Range" at bounding box center [431, 366] width 112 height 20
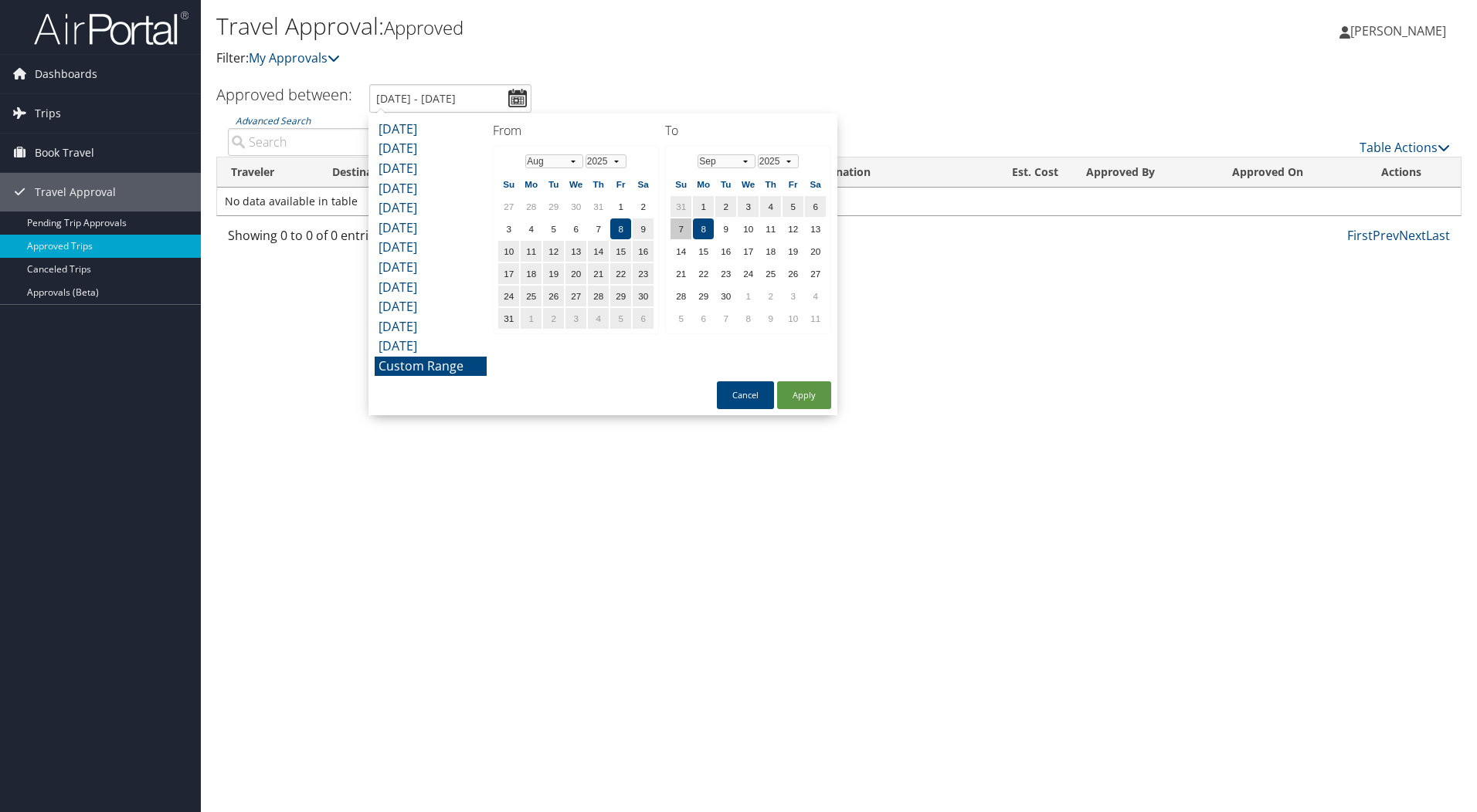
click at [682, 229] on td "7" at bounding box center [680, 229] width 20 height 20
click at [645, 316] on td "6" at bounding box center [642, 318] width 20 height 20
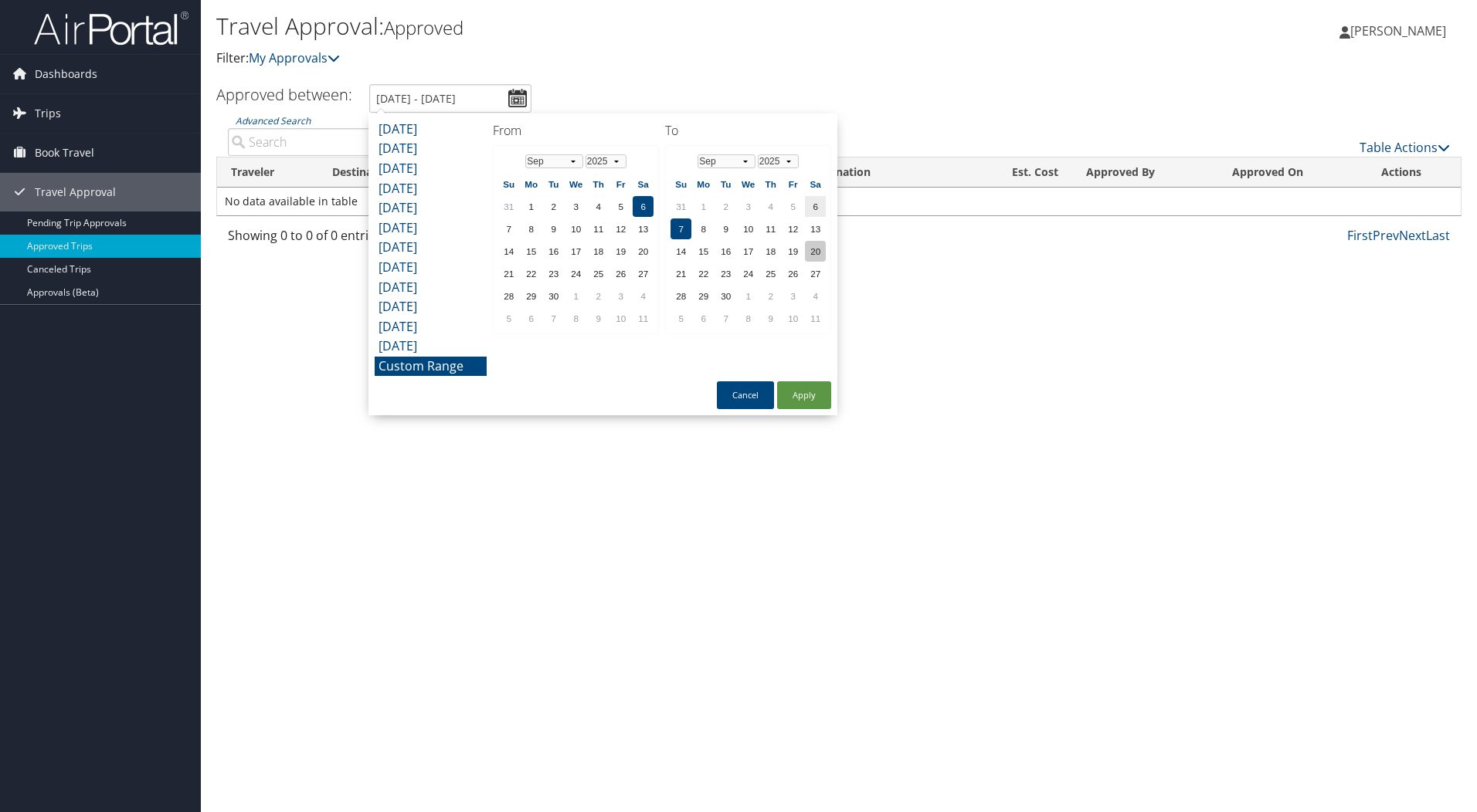
click at [814, 252] on td "20" at bounding box center [814, 251] width 20 height 20
click at [797, 395] on button "Apply" at bounding box center [803, 395] width 54 height 28
type input "9/6/2025 - 9/20/2025"
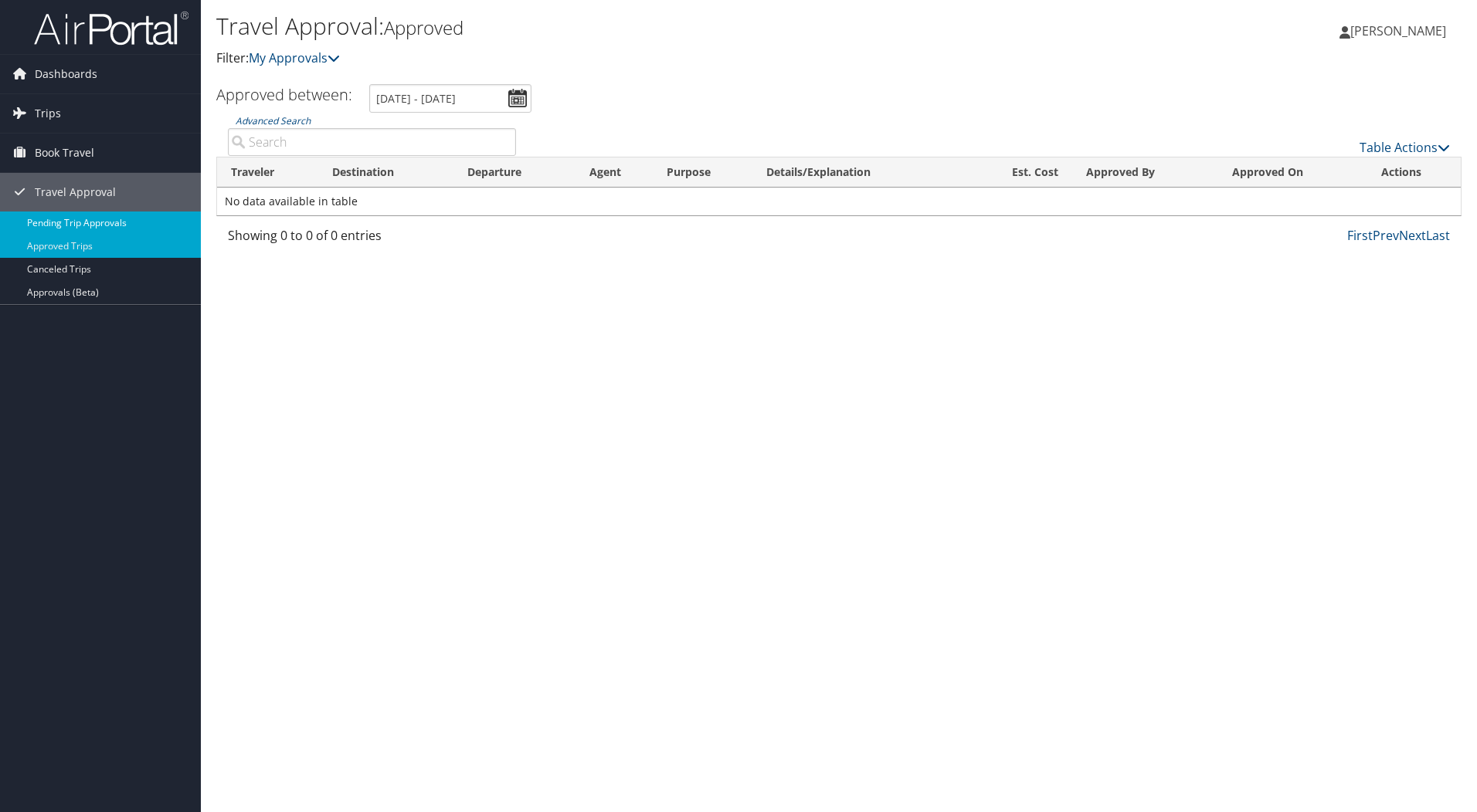
click at [80, 222] on link "Pending Trip Approvals" at bounding box center [101, 223] width 201 height 23
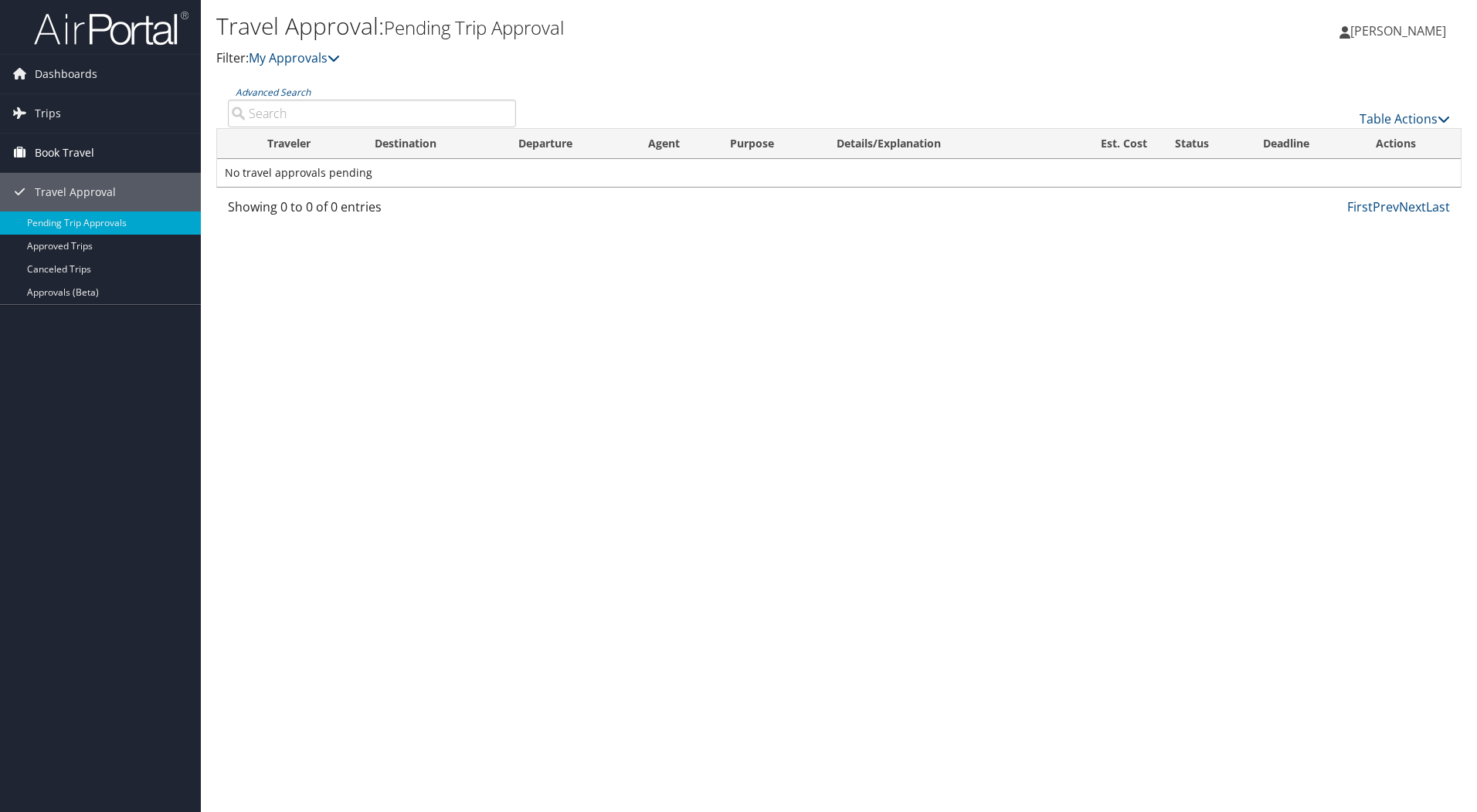
click at [59, 149] on span "Book Travel" at bounding box center [64, 152] width 60 height 38
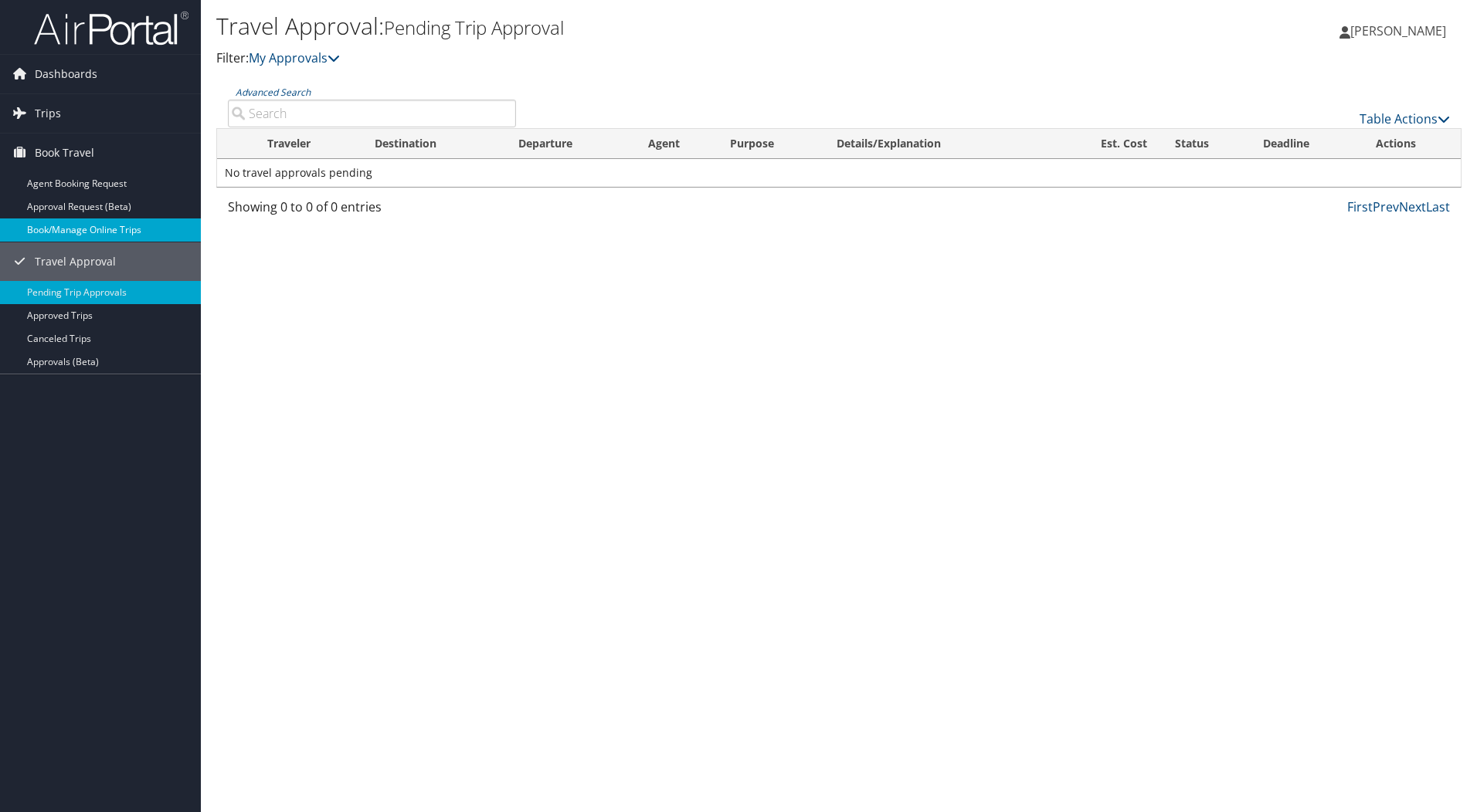
click at [67, 229] on link "Book/Manage Online Trips" at bounding box center [101, 230] width 201 height 23
